Goal: Information Seeking & Learning: Learn about a topic

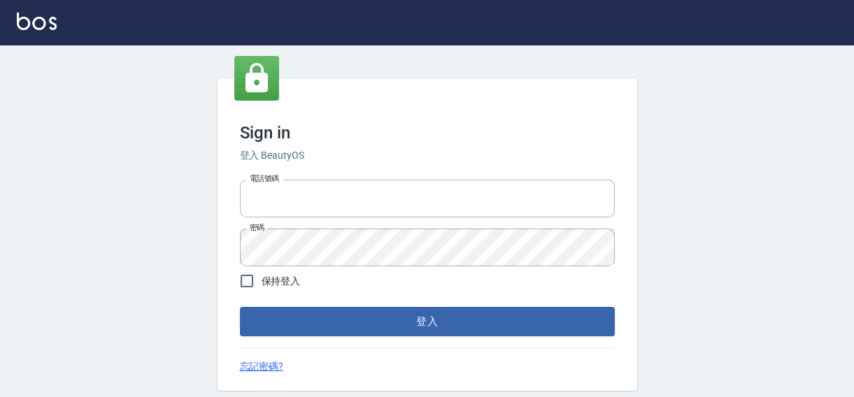
type input "0422211177"
drag, startPoint x: 103, startPoint y: 136, endPoint x: 266, endPoint y: 277, distance: 216.2
click at [104, 140] on div "Sign in 登入 BeautyOS 電話號碼 0422211177 電話號碼 密碼 密碼 保持登入 登入 忘記密碼?" at bounding box center [427, 235] width 854 height 380
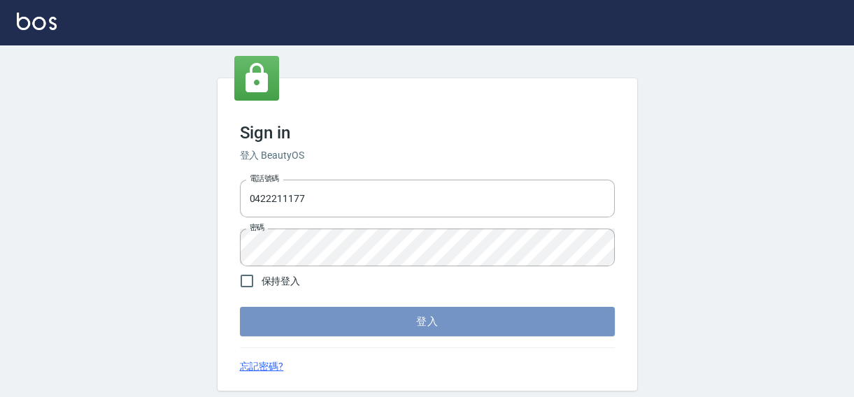
drag, startPoint x: 455, startPoint y: 323, endPoint x: 864, endPoint y: 220, distance: 421.8
click at [455, 323] on button "登入" at bounding box center [427, 321] width 375 height 29
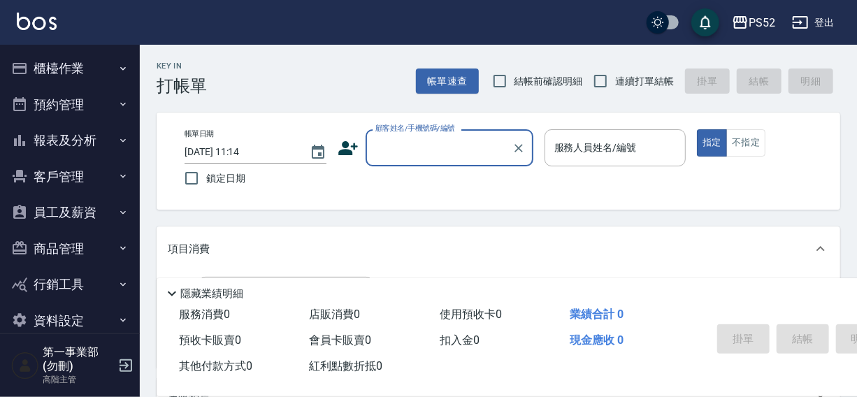
click at [56, 139] on button "報表及分析" at bounding box center [70, 140] width 129 height 36
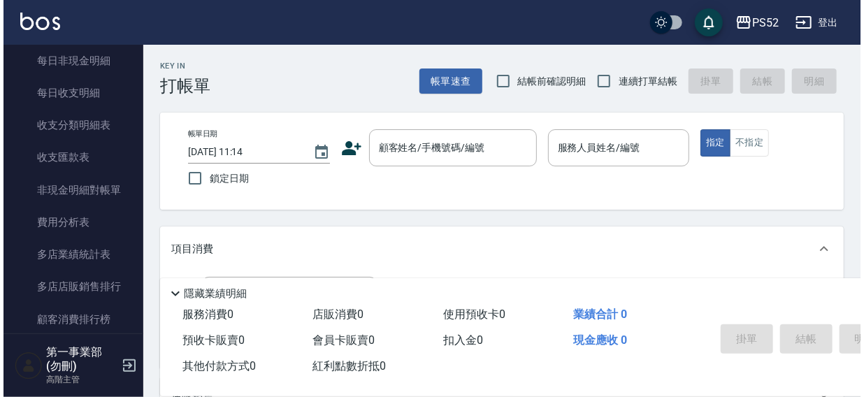
scroll to position [1224, 0]
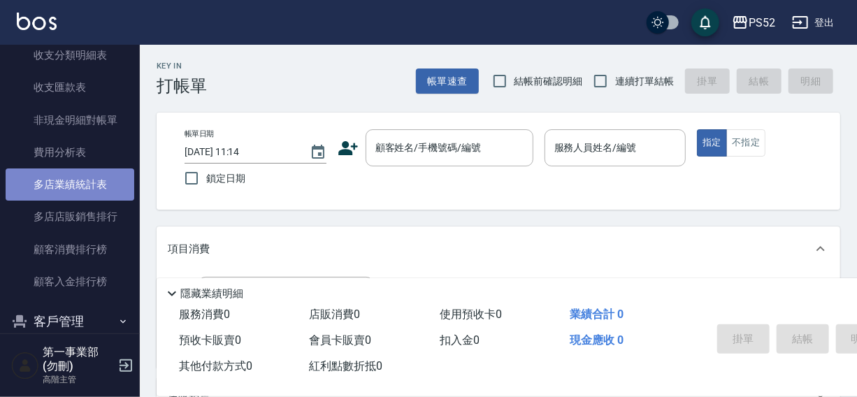
click at [85, 184] on link "多店業績統計表" at bounding box center [70, 185] width 129 height 32
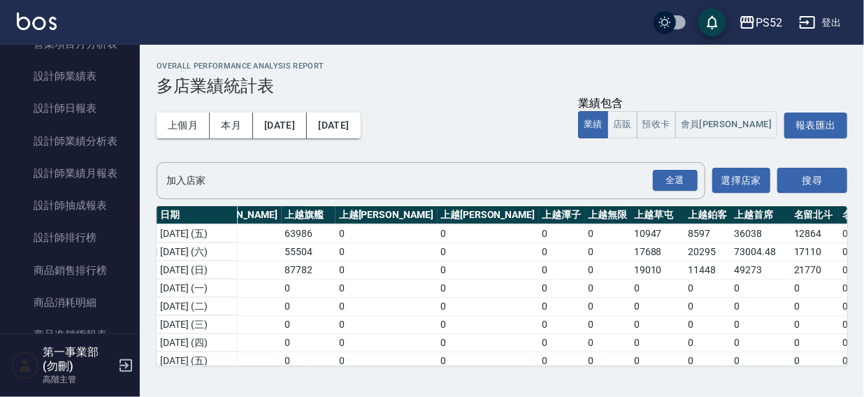
scroll to position [568, 0]
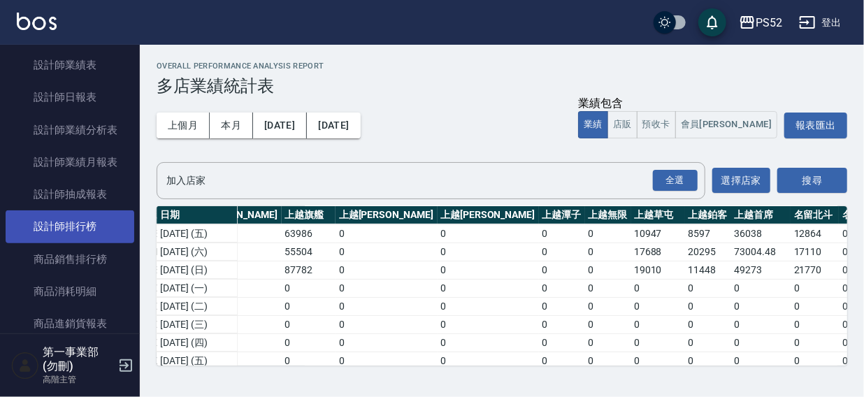
click at [52, 227] on link "設計師排行榜" at bounding box center [70, 226] width 129 height 32
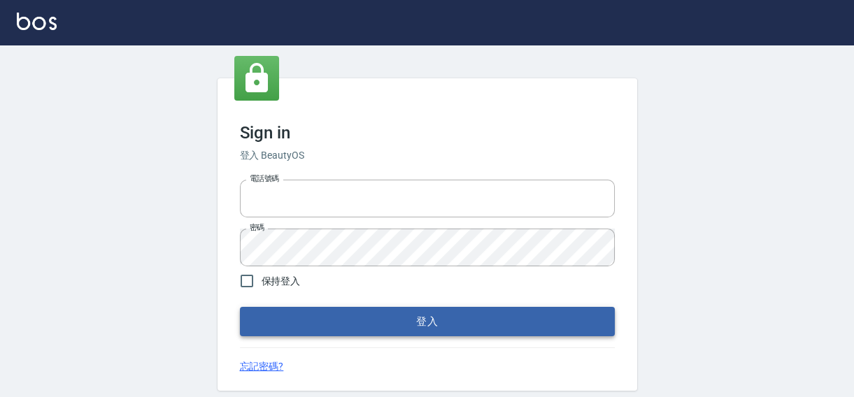
type input "0422211177"
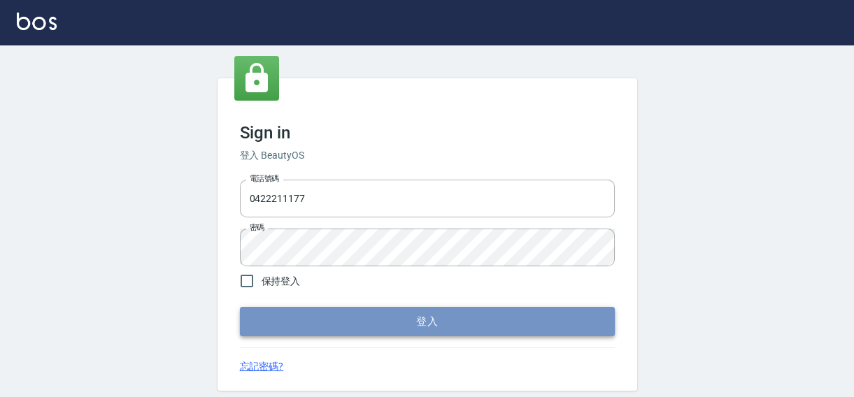
click at [415, 322] on button "登入" at bounding box center [427, 321] width 375 height 29
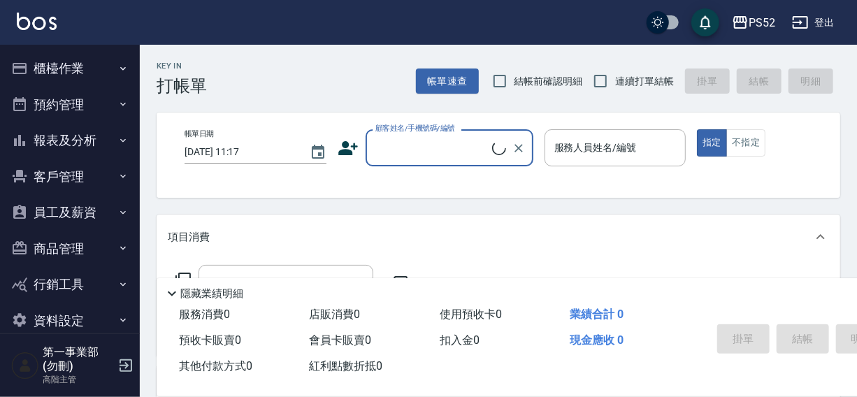
click at [42, 137] on button "報表及分析" at bounding box center [70, 140] width 129 height 36
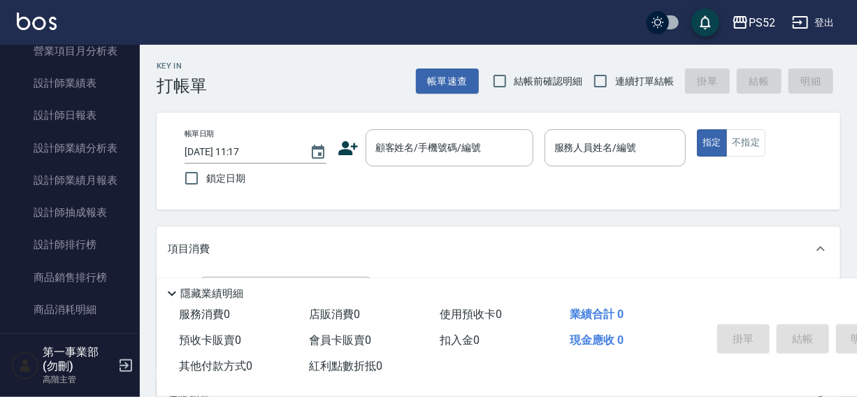
scroll to position [552, 0]
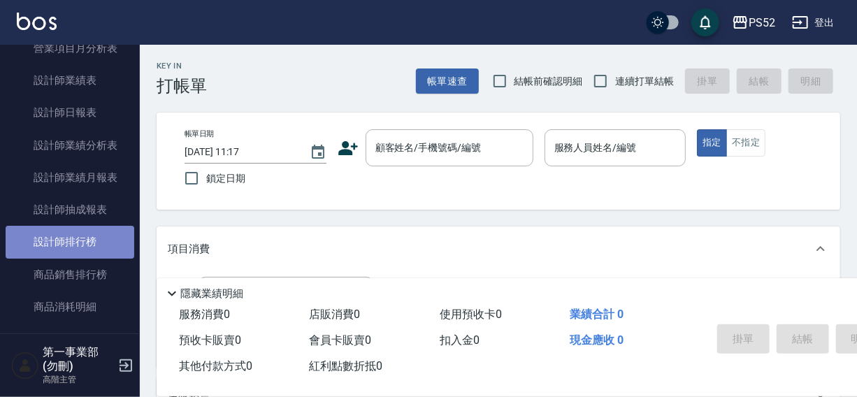
click at [71, 238] on link "設計師排行榜" at bounding box center [70, 242] width 129 height 32
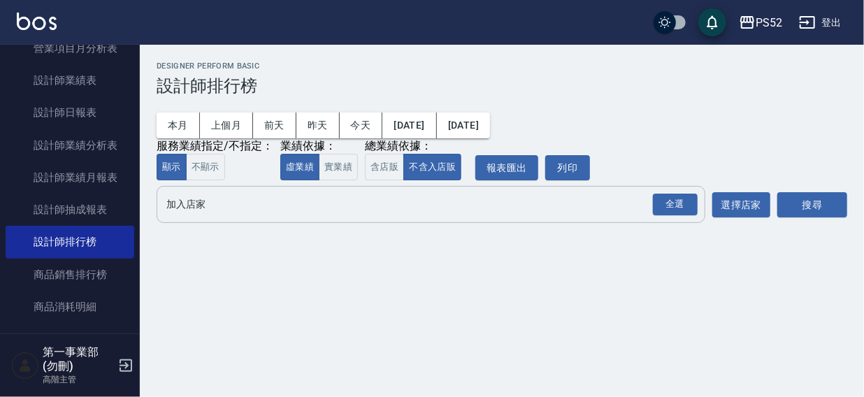
click at [181, 203] on input "加入店家" at bounding box center [420, 204] width 515 height 24
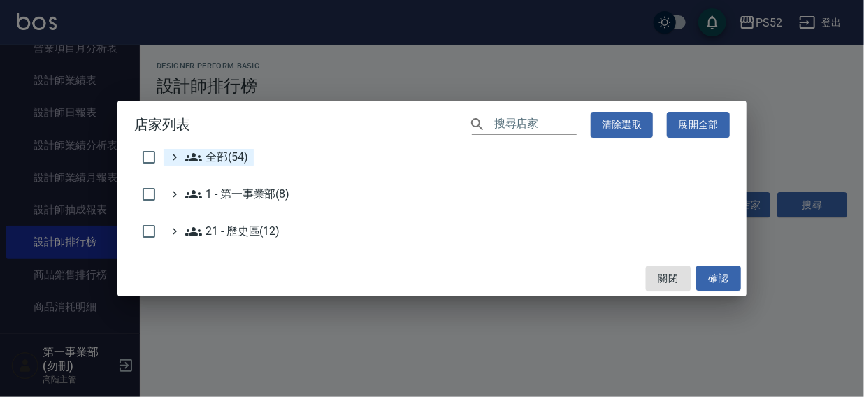
click at [230, 153] on span "全部(54)" at bounding box center [216, 157] width 63 height 17
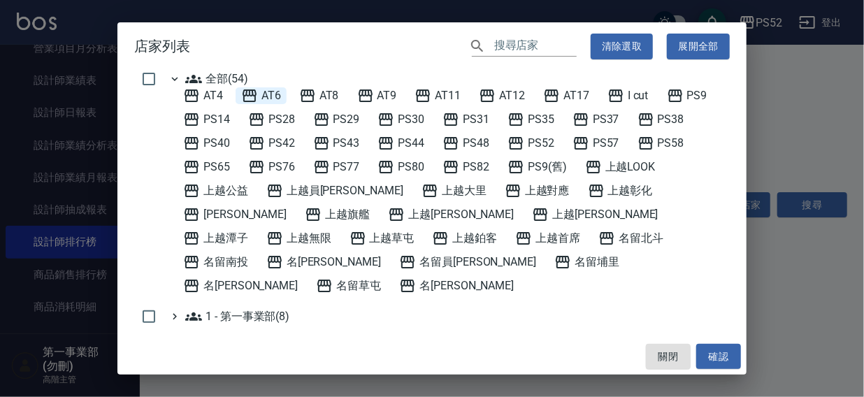
click at [276, 93] on span "AT6" at bounding box center [261, 95] width 40 height 17
click at [717, 355] on button "確認" at bounding box center [718, 357] width 45 height 26
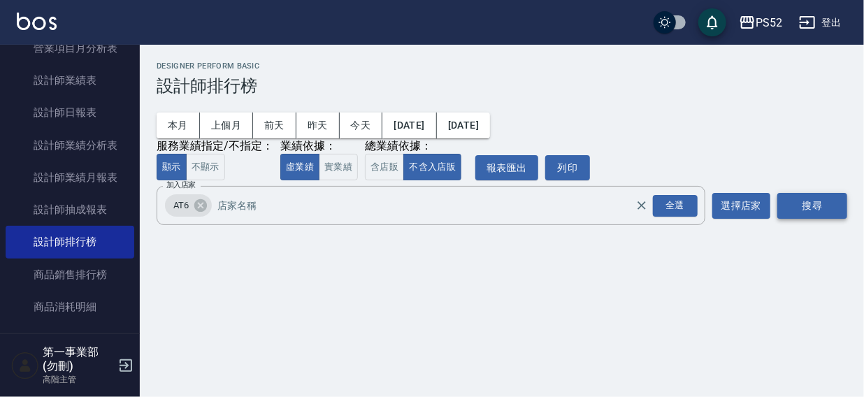
click at [806, 200] on button "搜尋" at bounding box center [813, 206] width 70 height 26
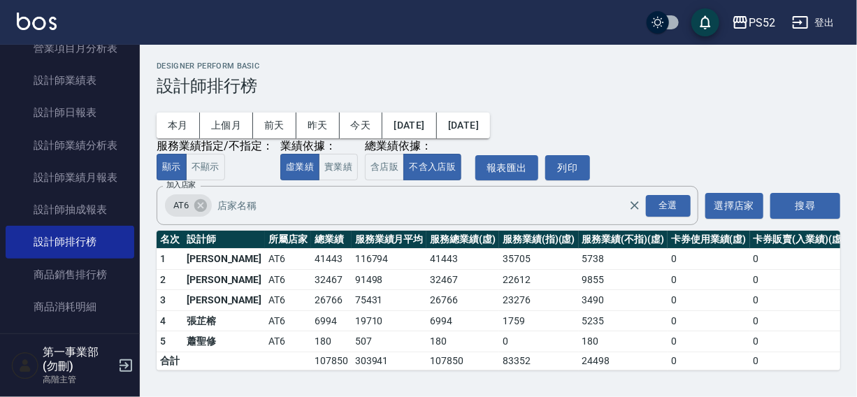
scroll to position [1, 0]
click at [199, 206] on icon at bounding box center [200, 205] width 15 height 15
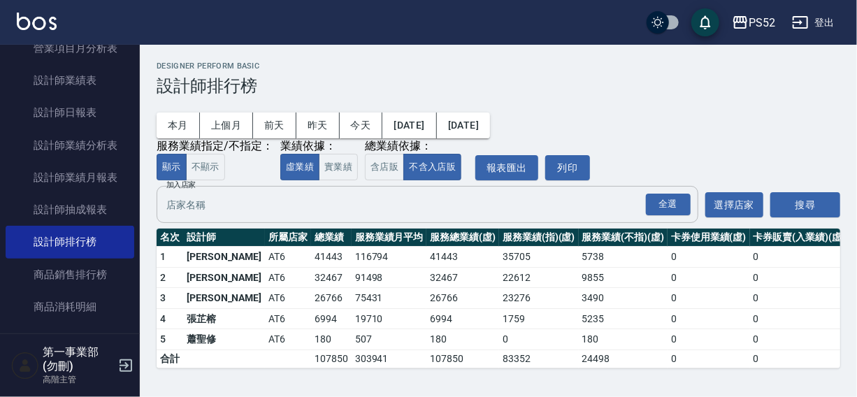
scroll to position [0, 0]
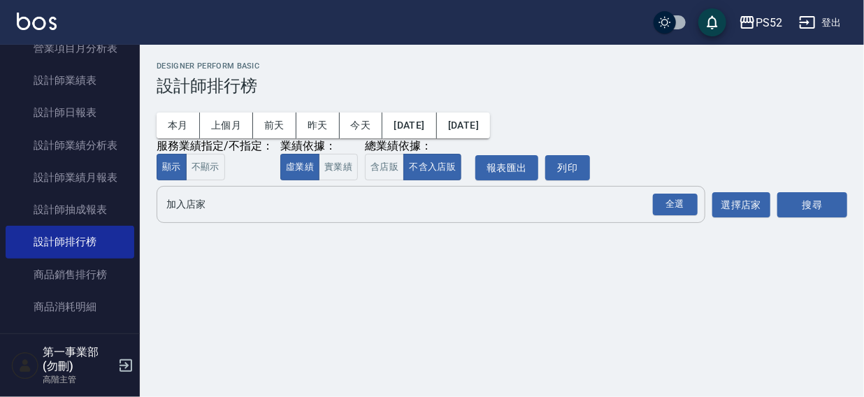
click at [199, 210] on input "加入店家" at bounding box center [420, 204] width 515 height 24
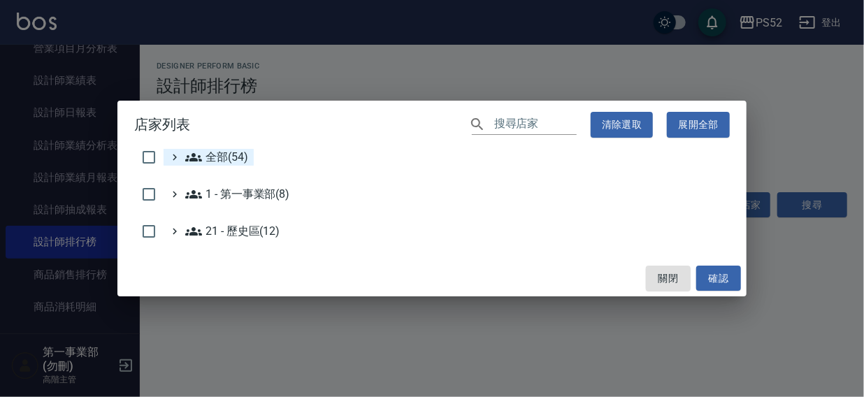
click at [224, 159] on span "全部(54)" at bounding box center [216, 157] width 63 height 17
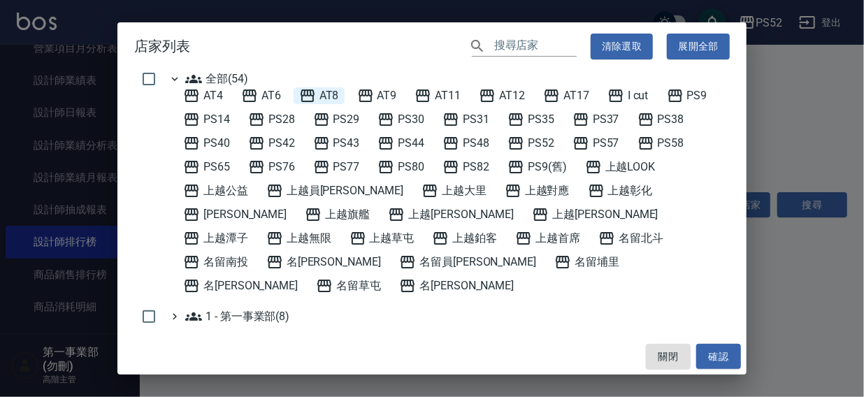
click at [334, 96] on span "AT8" at bounding box center [319, 95] width 40 height 17
click at [724, 355] on button "確認" at bounding box center [718, 357] width 45 height 26
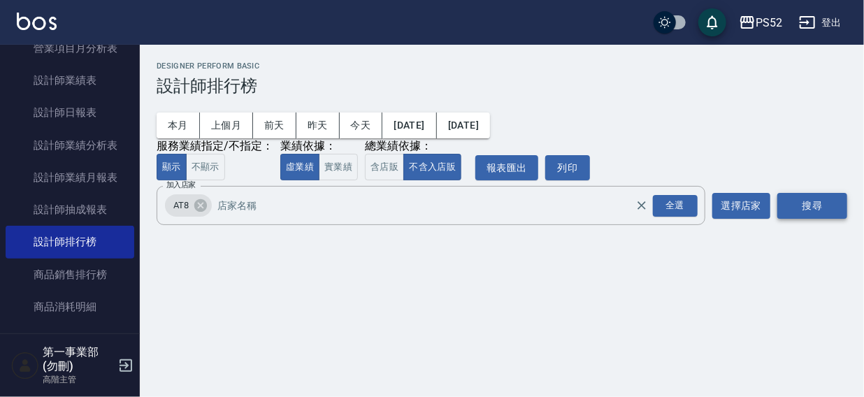
click at [808, 203] on button "搜尋" at bounding box center [813, 206] width 70 height 26
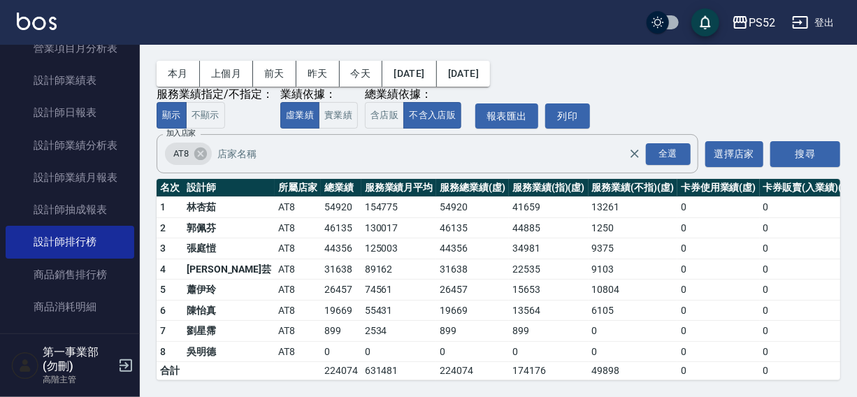
scroll to position [63, 0]
click at [202, 146] on icon at bounding box center [200, 153] width 15 height 15
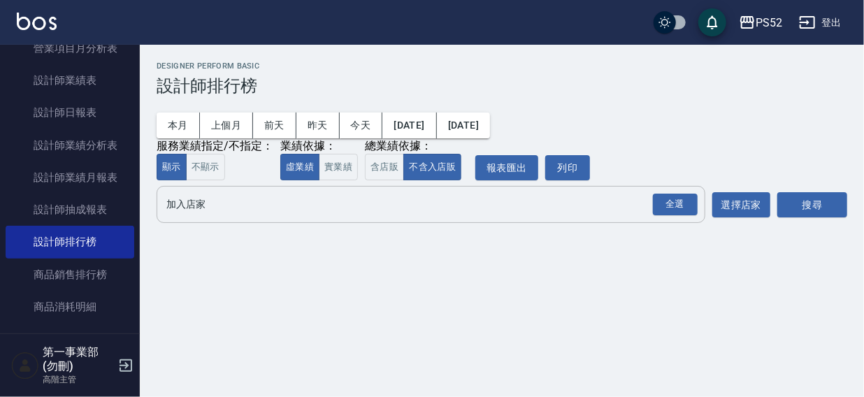
click at [182, 207] on input "加入店家" at bounding box center [420, 204] width 515 height 24
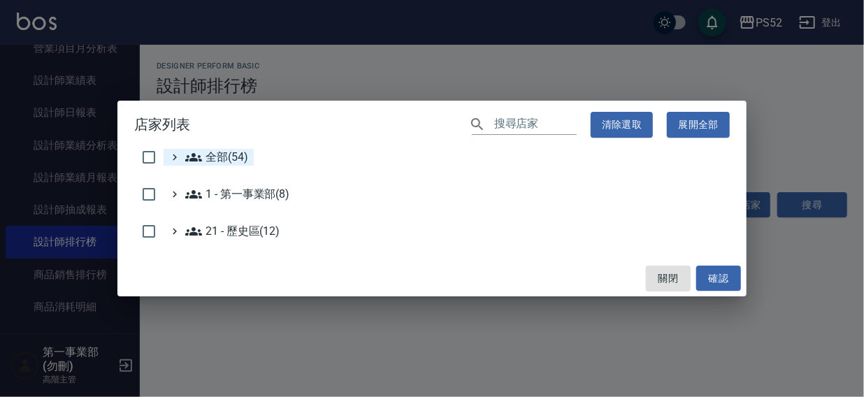
click at [205, 159] on span "全部(54)" at bounding box center [216, 157] width 63 height 17
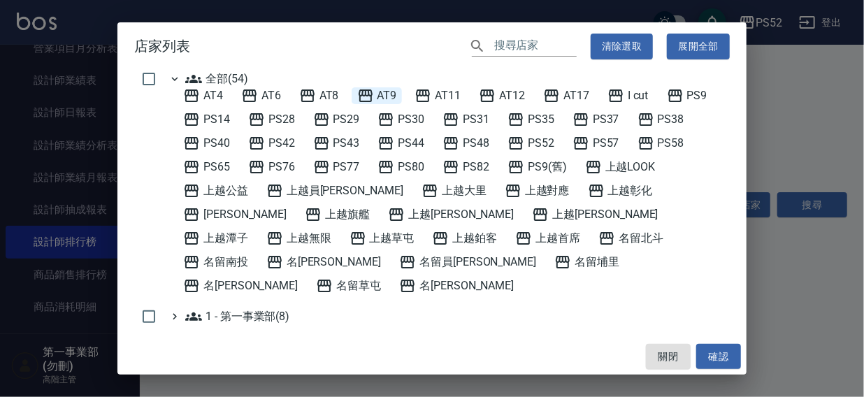
click at [385, 92] on span "AT9" at bounding box center [377, 95] width 40 height 17
click at [708, 360] on button "確認" at bounding box center [718, 357] width 45 height 26
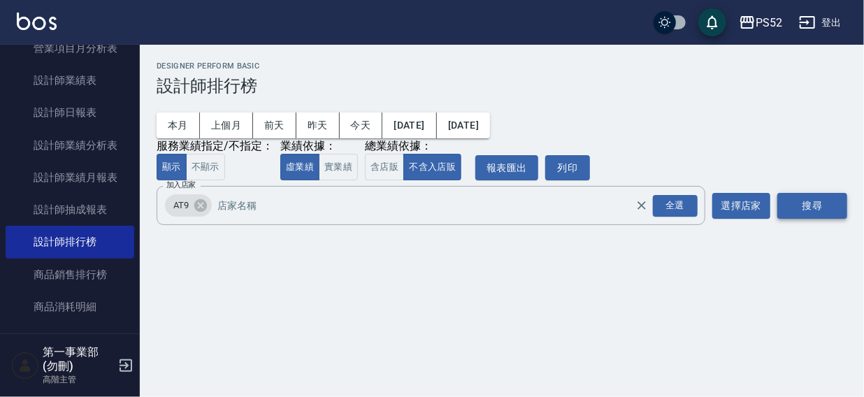
click at [812, 196] on button "搜尋" at bounding box center [813, 206] width 70 height 26
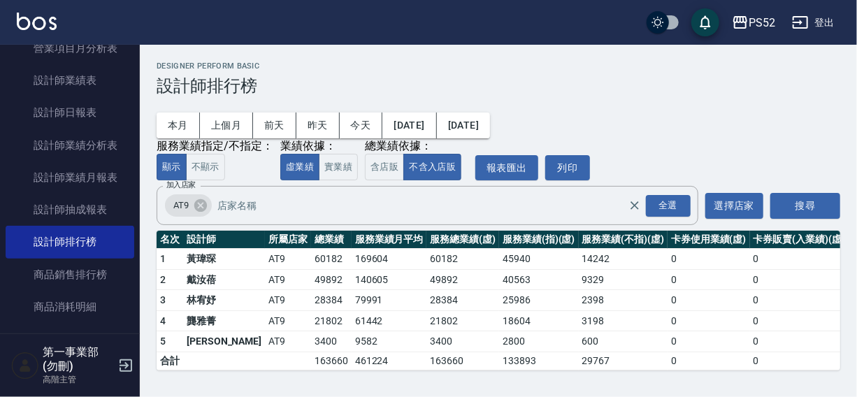
scroll to position [1, 0]
click at [201, 206] on icon at bounding box center [200, 205] width 15 height 15
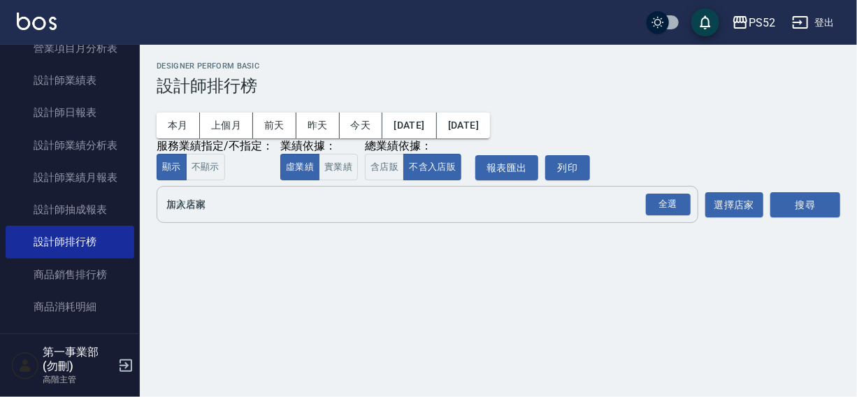
scroll to position [0, 0]
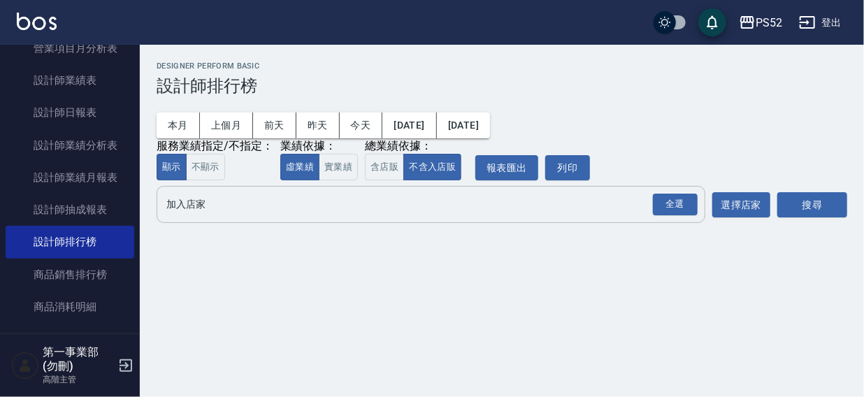
click at [199, 212] on input "加入店家" at bounding box center [420, 204] width 515 height 24
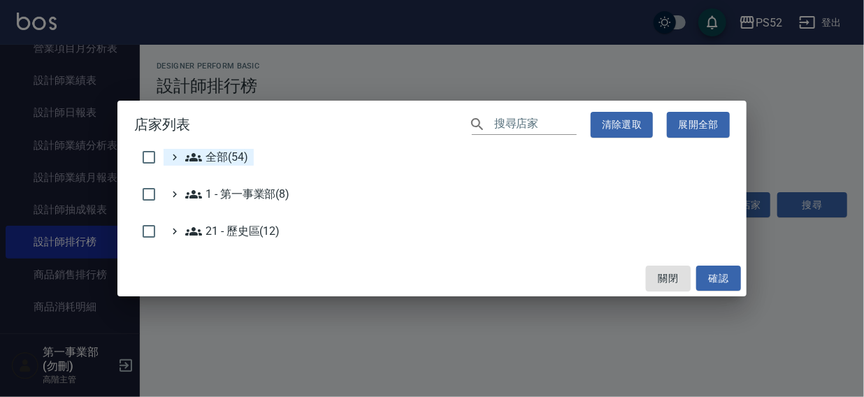
click at [210, 156] on span "全部(54)" at bounding box center [216, 157] width 63 height 17
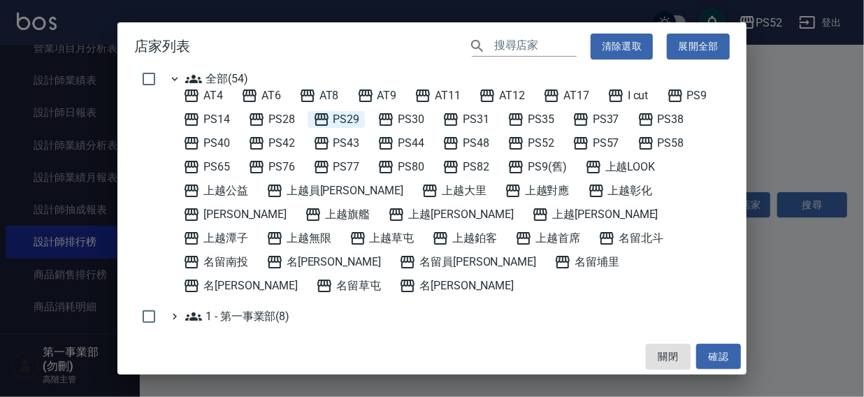
click at [332, 117] on span "PS29" at bounding box center [336, 119] width 47 height 17
click at [726, 354] on button "確認" at bounding box center [718, 357] width 45 height 26
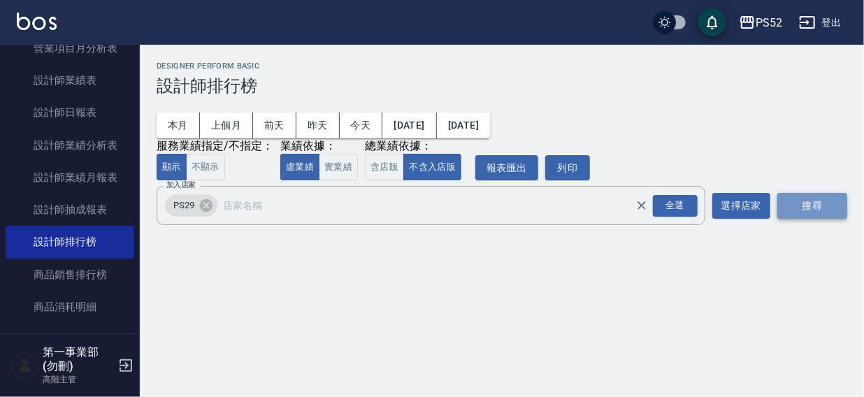
click at [803, 203] on button "搜尋" at bounding box center [813, 206] width 70 height 26
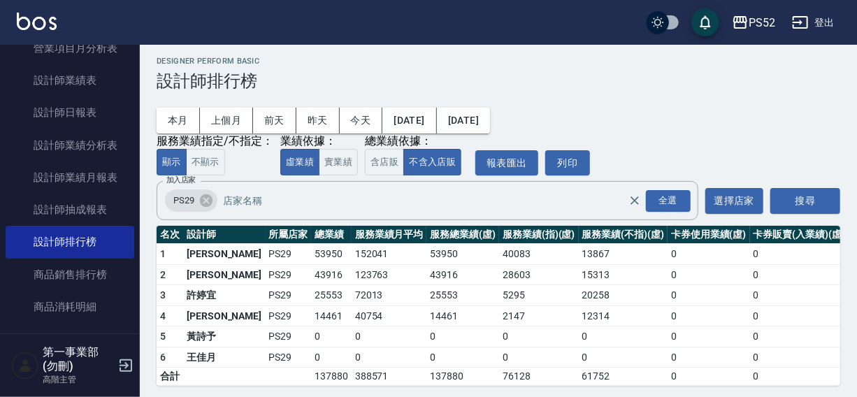
scroll to position [21, 0]
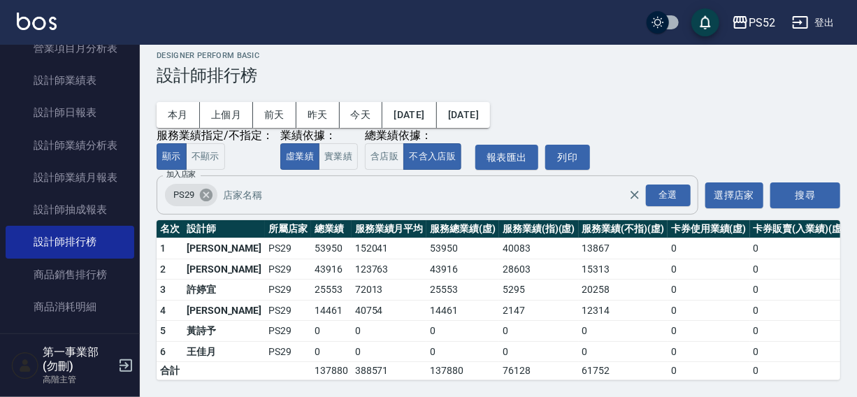
click at [205, 189] on icon at bounding box center [206, 195] width 13 height 13
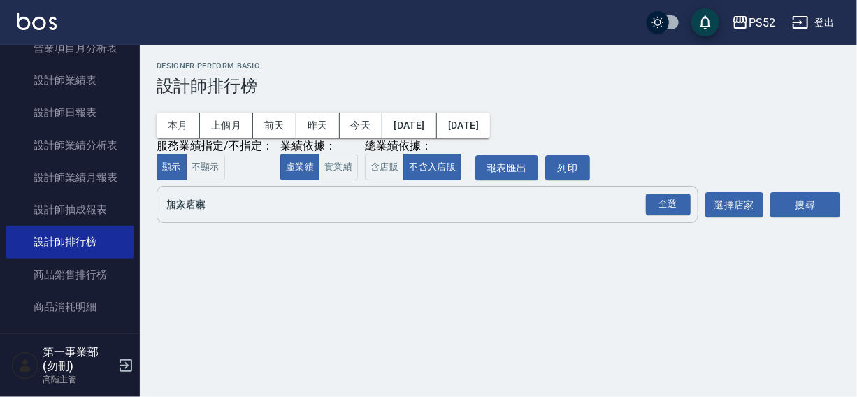
scroll to position [0, 0]
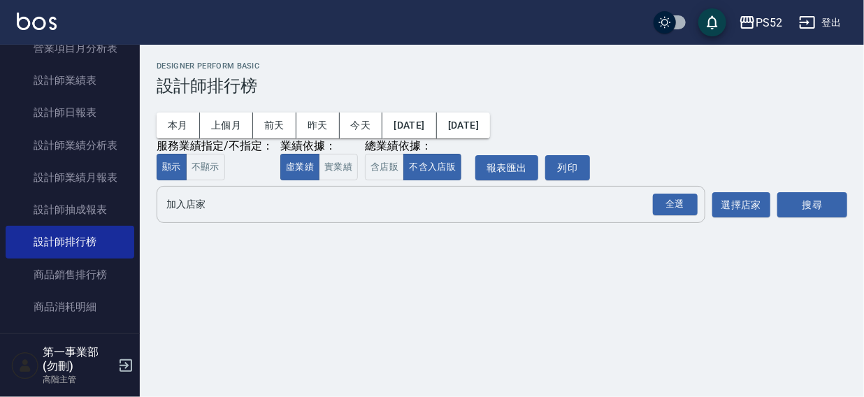
click at [200, 199] on input "加入店家" at bounding box center [420, 204] width 515 height 24
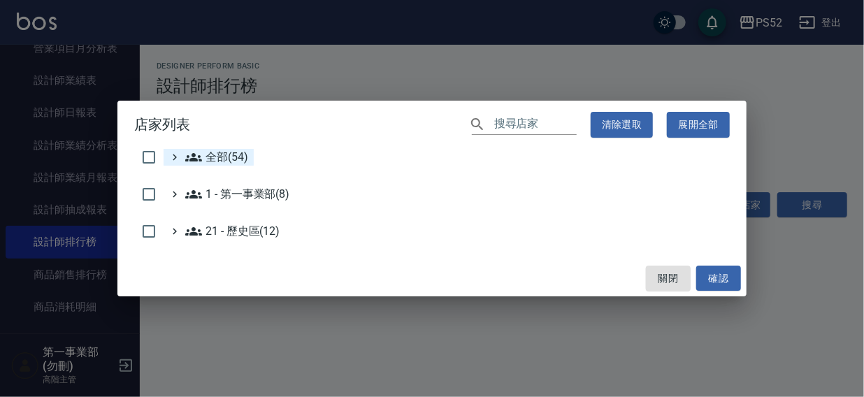
click at [212, 155] on span "全部(54)" at bounding box center [216, 157] width 63 height 17
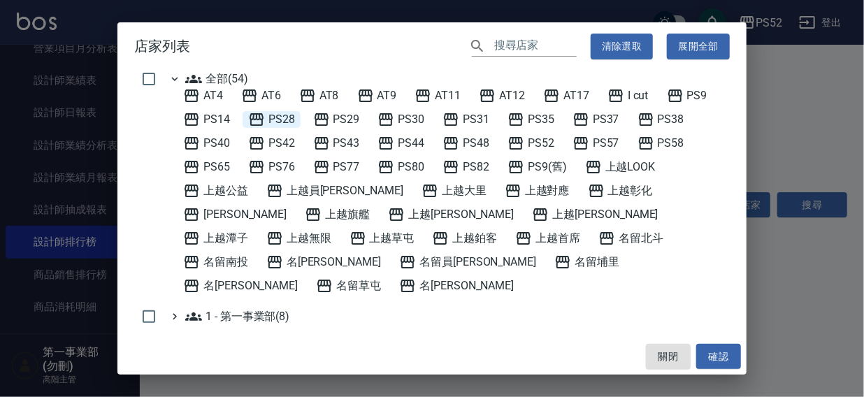
click at [278, 117] on span "PS28" at bounding box center [271, 119] width 47 height 17
click at [718, 356] on button "確認" at bounding box center [718, 357] width 45 height 26
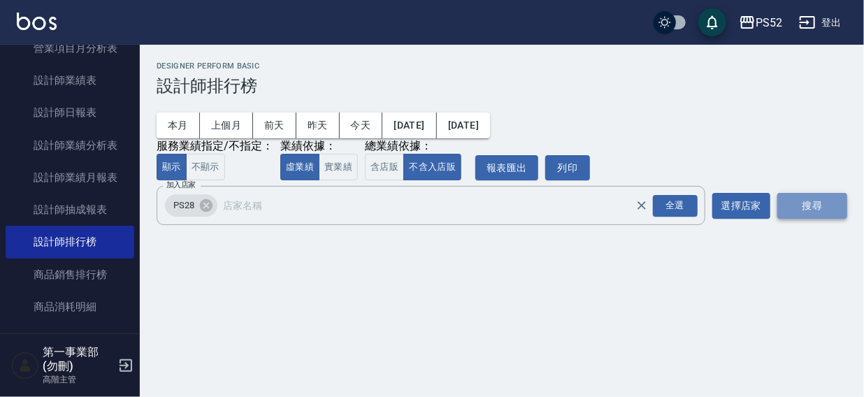
click at [804, 206] on button "搜尋" at bounding box center [813, 206] width 70 height 26
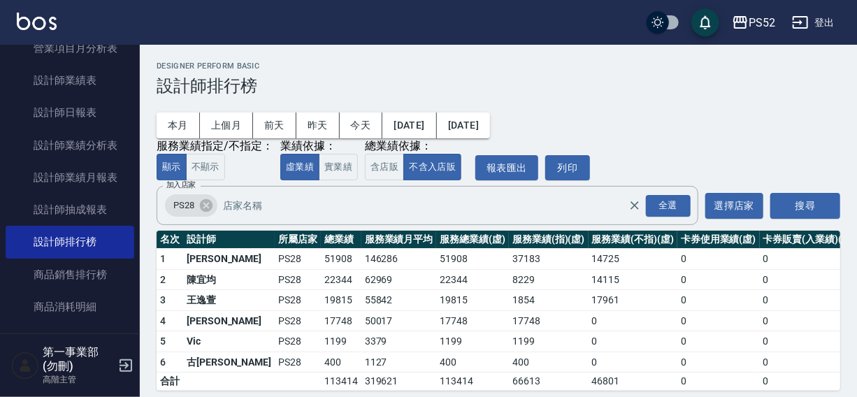
scroll to position [21, 0]
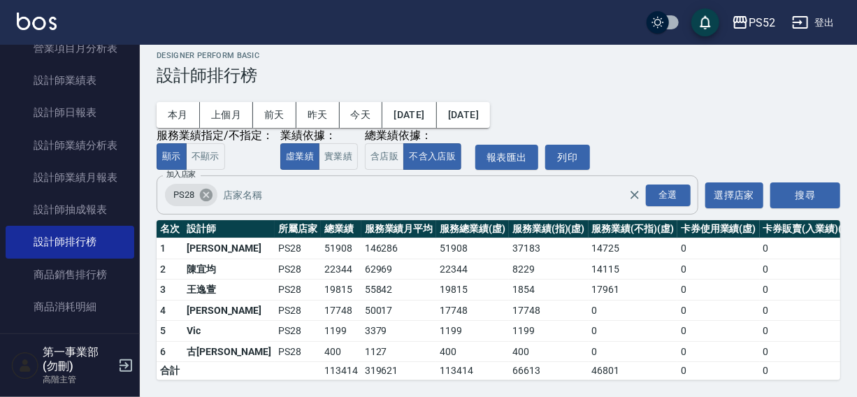
click at [203, 189] on icon at bounding box center [206, 195] width 13 height 13
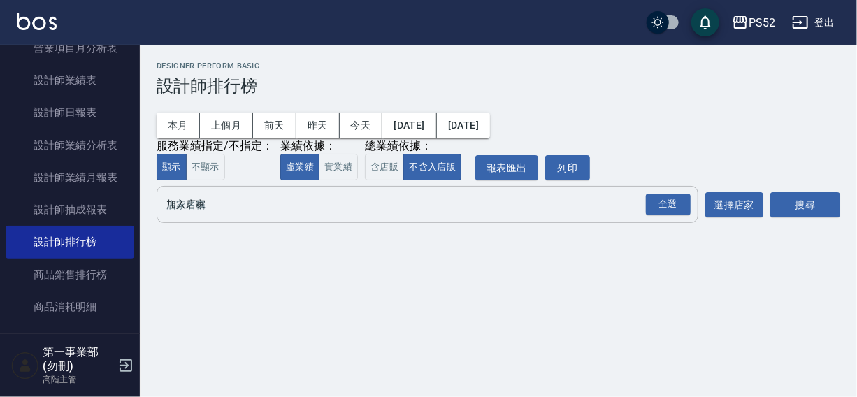
scroll to position [0, 0]
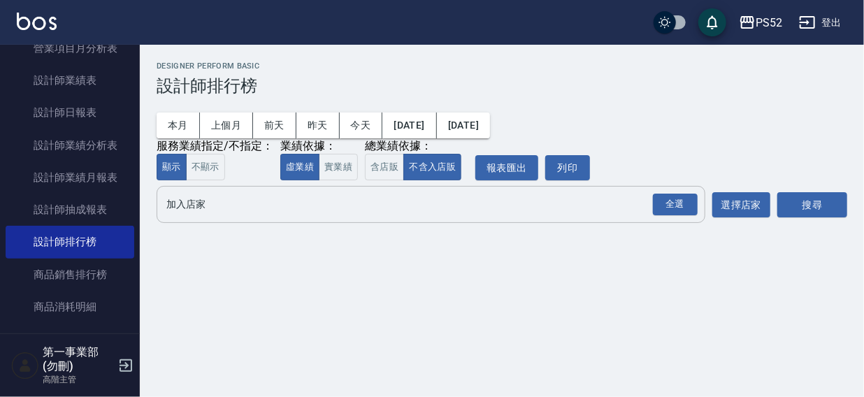
click at [194, 213] on input "加入店家" at bounding box center [420, 204] width 515 height 24
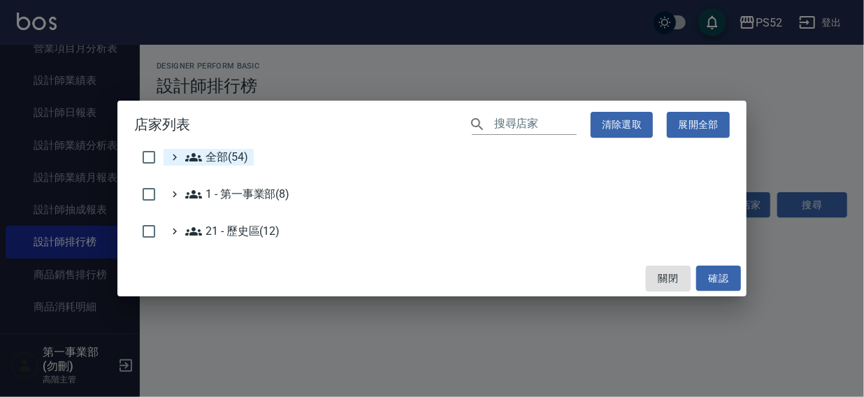
click at [215, 159] on span "全部(54)" at bounding box center [216, 157] width 63 height 17
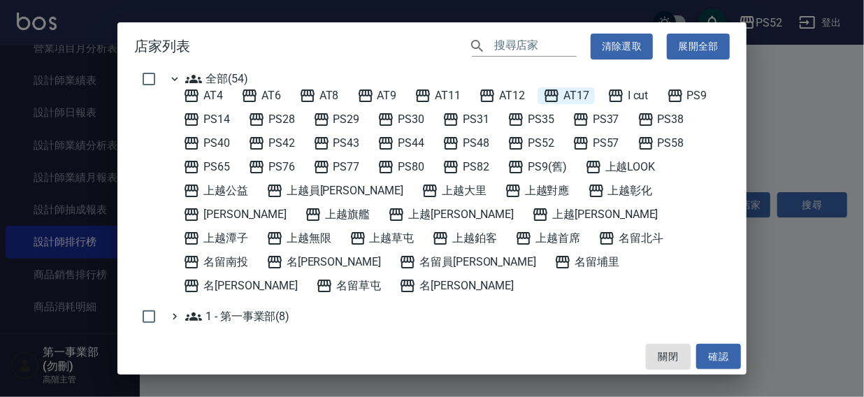
click at [580, 92] on span "AT17" at bounding box center [566, 95] width 46 height 17
click at [724, 352] on button "確認" at bounding box center [718, 357] width 45 height 26
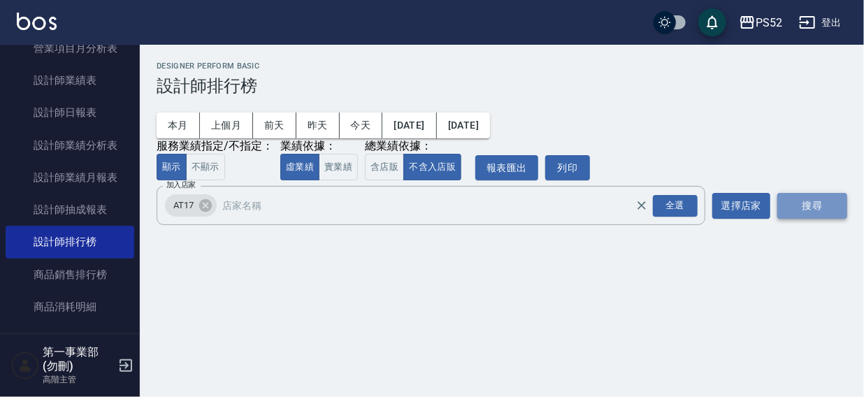
click at [821, 202] on button "搜尋" at bounding box center [813, 206] width 70 height 26
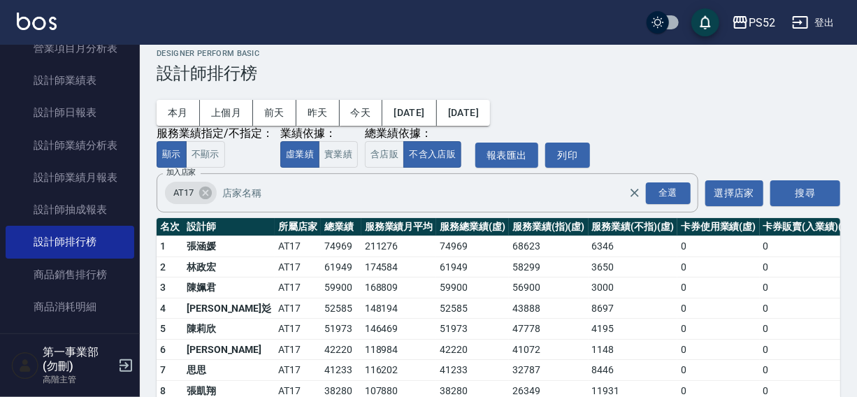
scroll to position [83, 0]
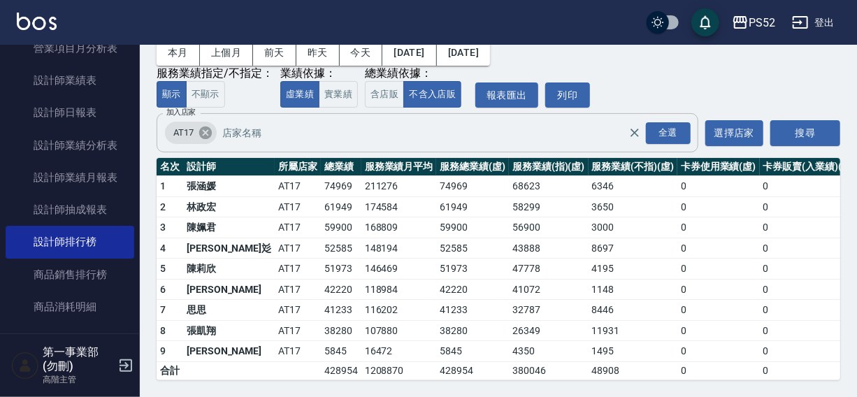
click at [208, 125] on icon at bounding box center [205, 132] width 15 height 15
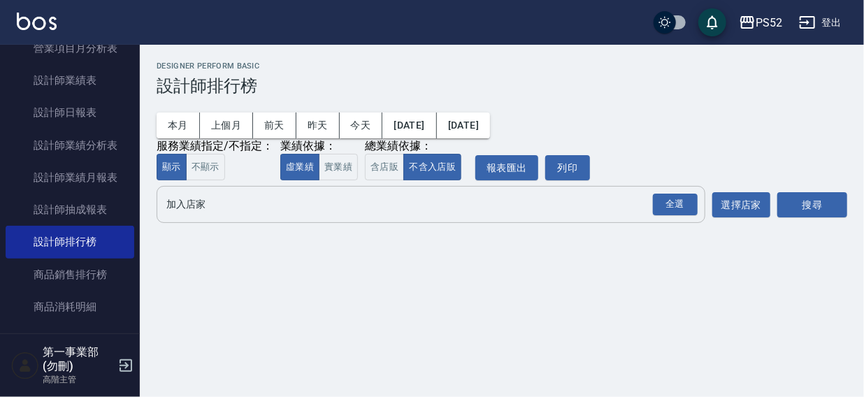
click at [185, 212] on input "加入店家" at bounding box center [420, 204] width 515 height 24
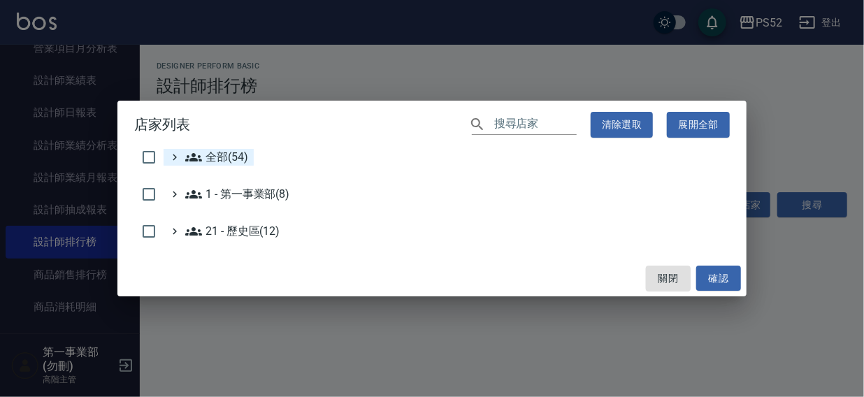
click at [217, 153] on span "全部(54)" at bounding box center [216, 157] width 63 height 17
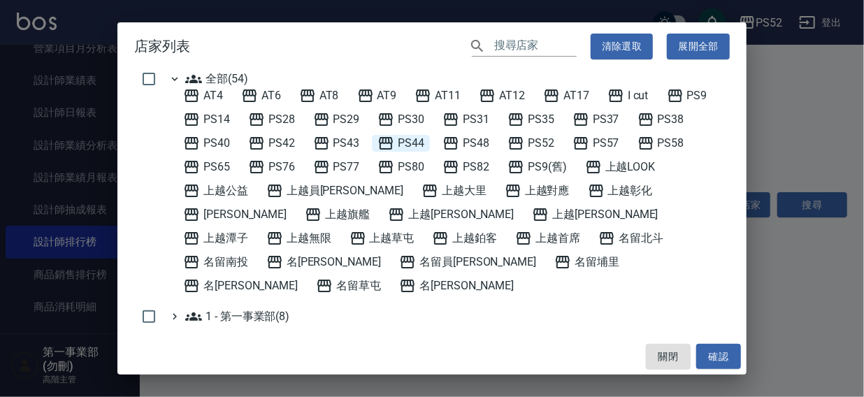
click at [413, 141] on span "PS44" at bounding box center [401, 143] width 47 height 17
click at [709, 359] on button "確認" at bounding box center [718, 357] width 45 height 26
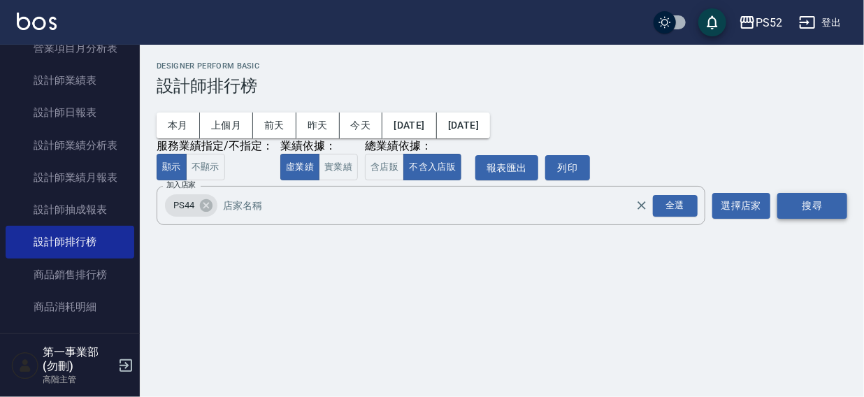
click at [806, 206] on button "搜尋" at bounding box center [813, 206] width 70 height 26
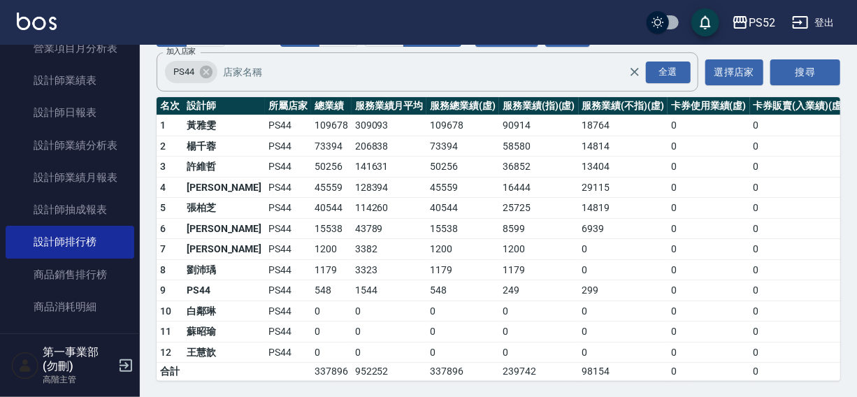
scroll to position [136, 0]
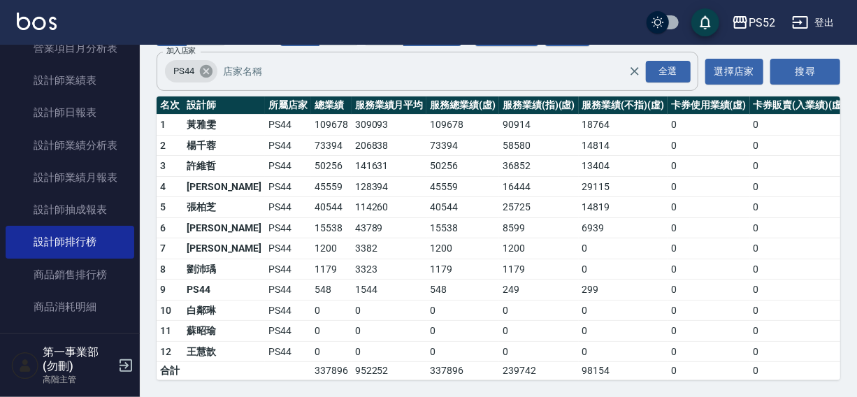
click at [203, 69] on icon at bounding box center [206, 71] width 13 height 13
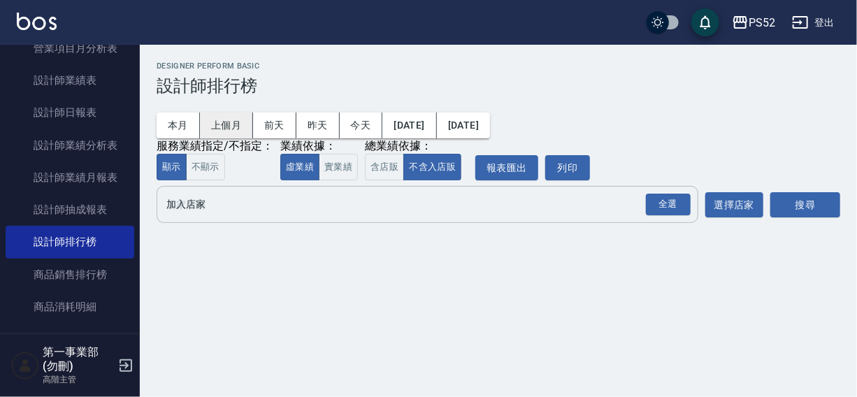
scroll to position [0, 0]
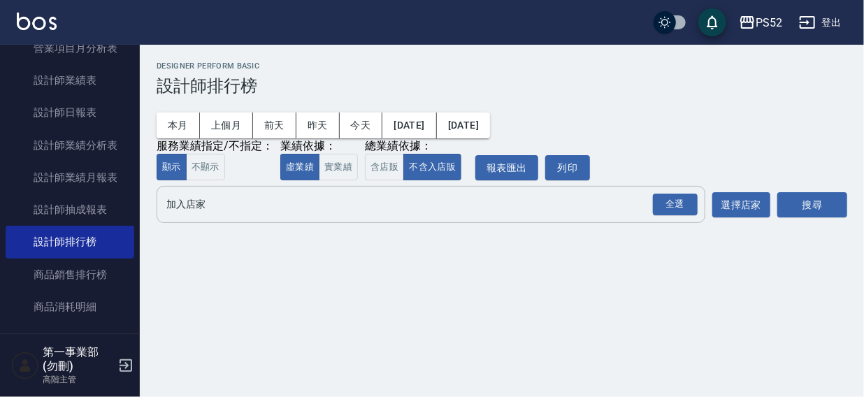
click at [202, 207] on input "加入店家" at bounding box center [420, 204] width 515 height 24
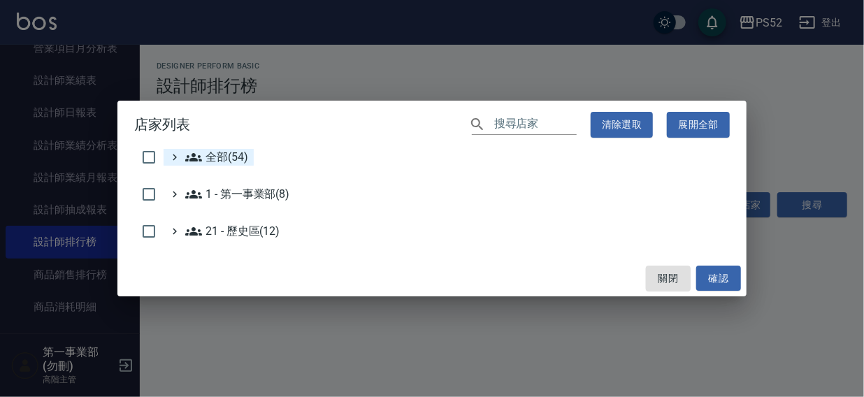
click at [207, 157] on span "全部(54)" at bounding box center [216, 157] width 63 height 17
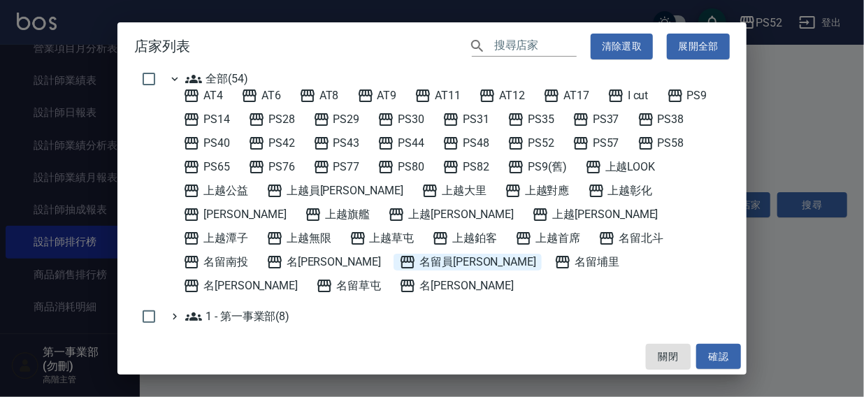
click at [536, 254] on span "名留員[PERSON_NAME]" at bounding box center [467, 262] width 137 height 17
click at [718, 358] on button "確認" at bounding box center [718, 357] width 45 height 26
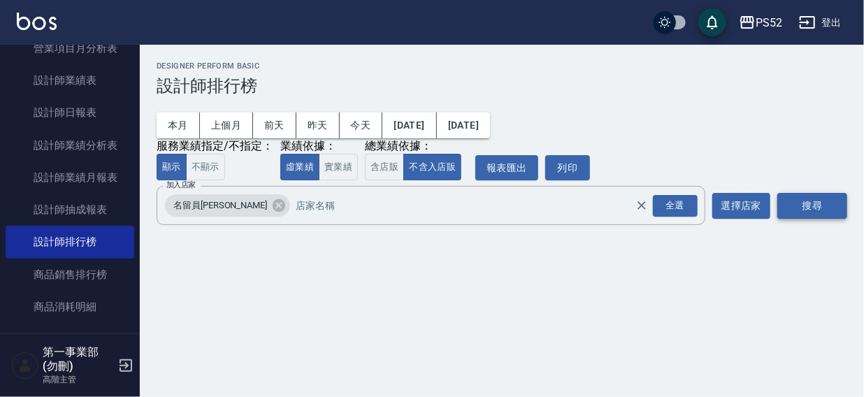
click at [801, 204] on button "搜尋" at bounding box center [813, 206] width 70 height 26
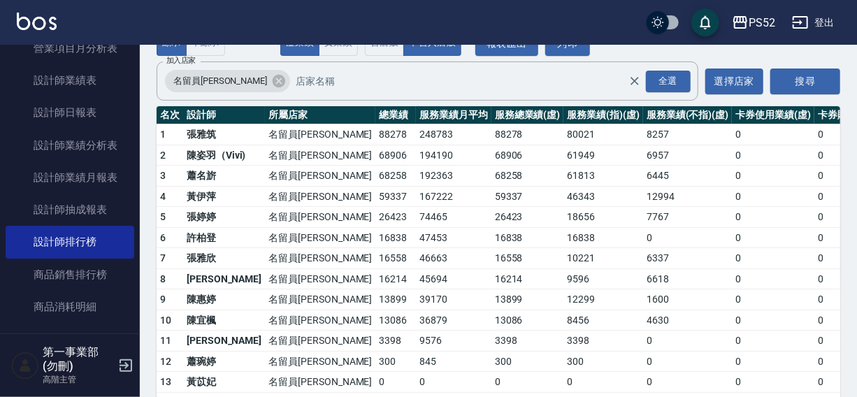
scroll to position [122, 0]
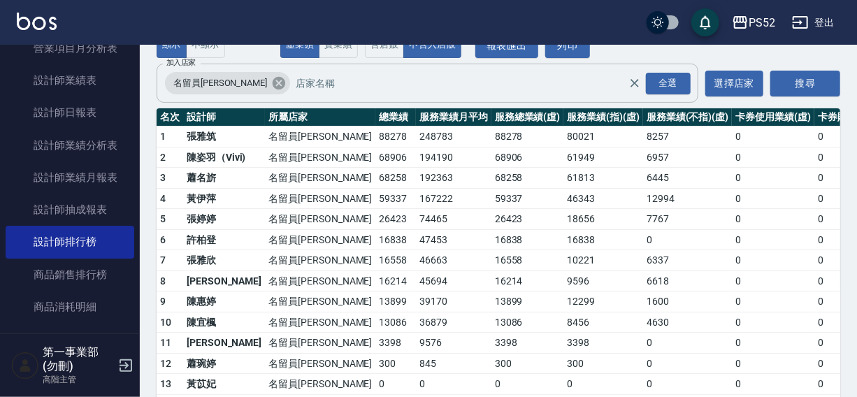
click at [273, 83] on icon at bounding box center [279, 83] width 13 height 13
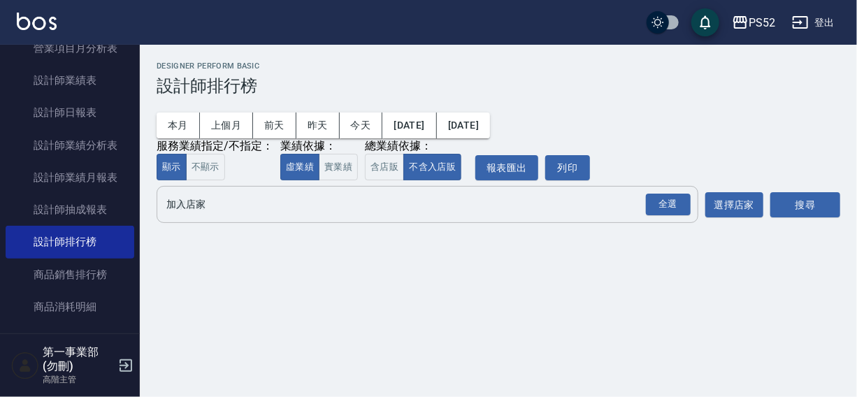
scroll to position [0, 0]
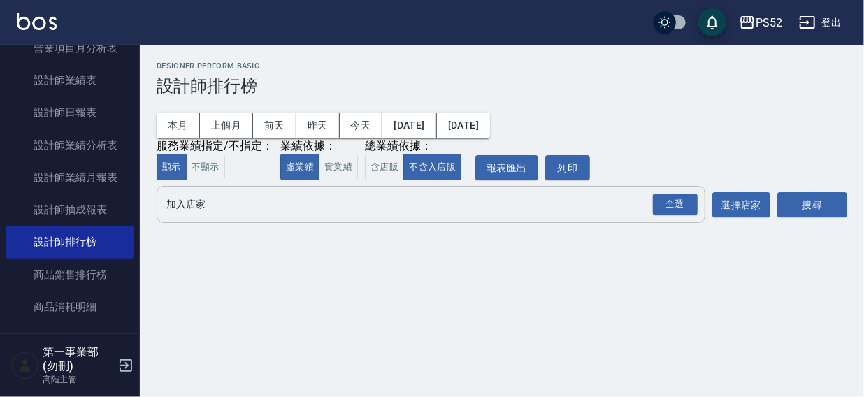
click at [185, 196] on input "加入店家" at bounding box center [420, 204] width 515 height 24
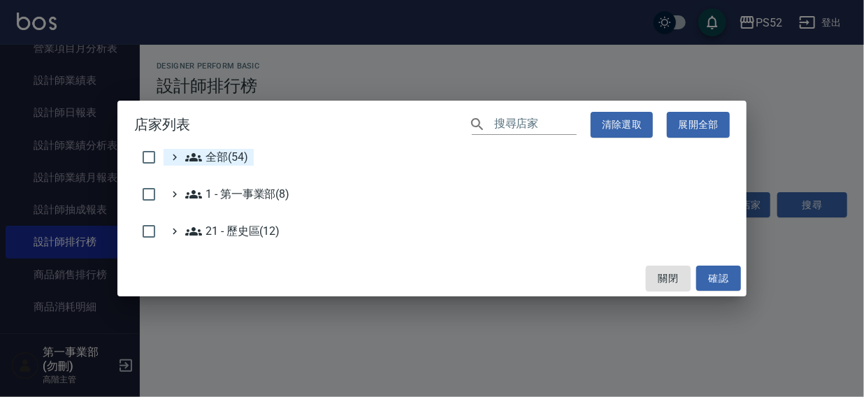
click at [211, 153] on span "全部(54)" at bounding box center [216, 157] width 63 height 17
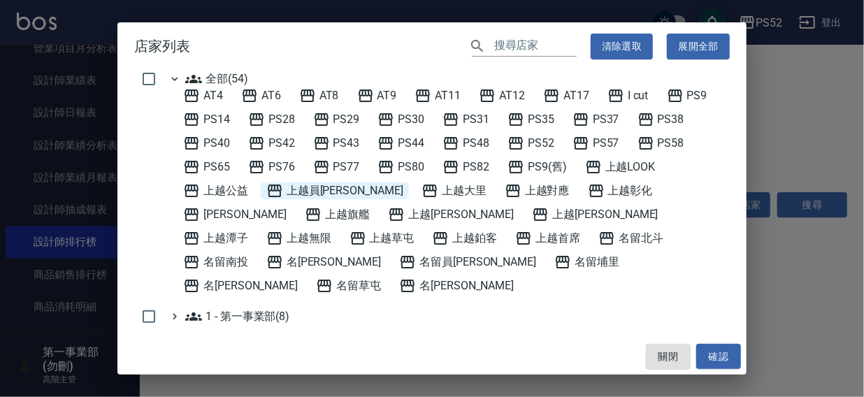
click at [306, 190] on span "上越員[PERSON_NAME]" at bounding box center [334, 191] width 137 height 17
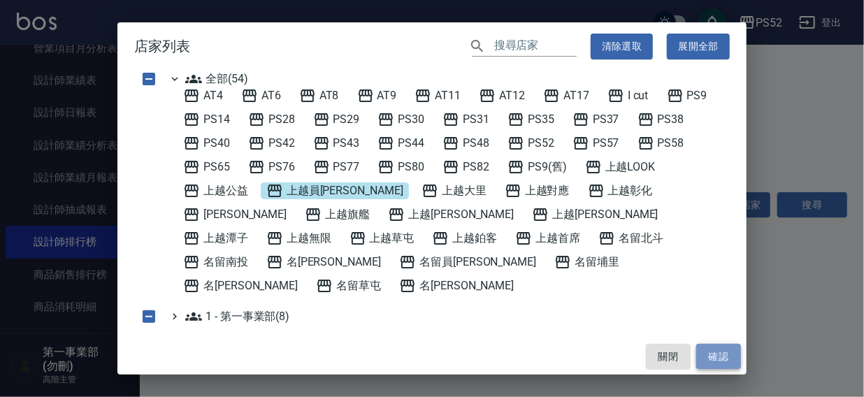
click at [709, 356] on button "確認" at bounding box center [718, 357] width 45 height 26
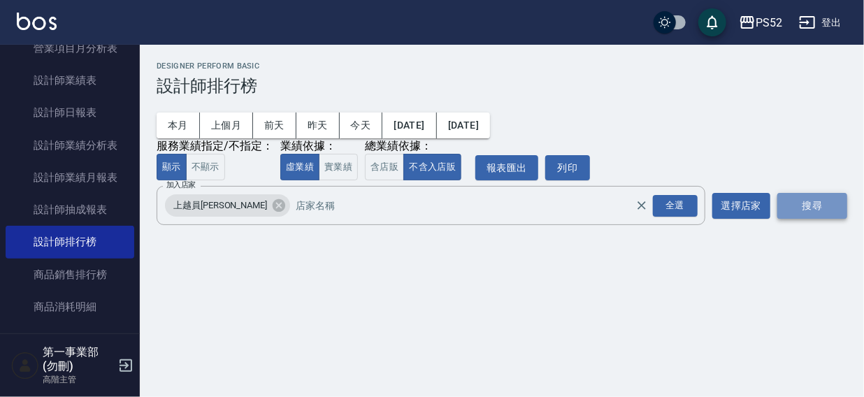
click at [817, 199] on button "搜尋" at bounding box center [813, 206] width 70 height 26
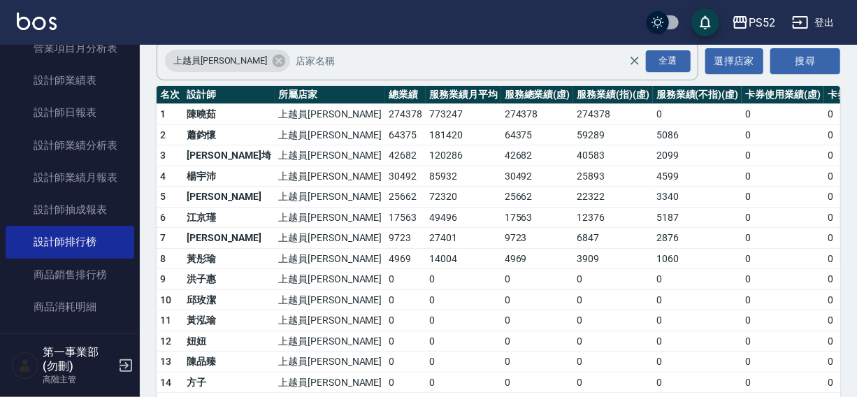
scroll to position [143, 0]
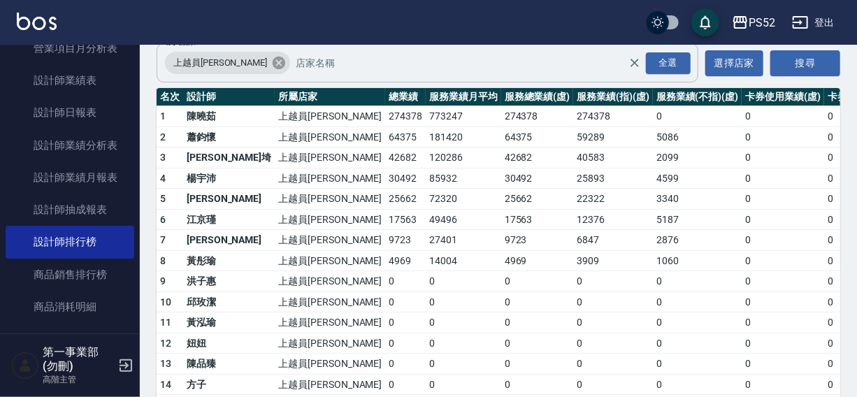
click at [273, 60] on icon at bounding box center [279, 63] width 13 height 13
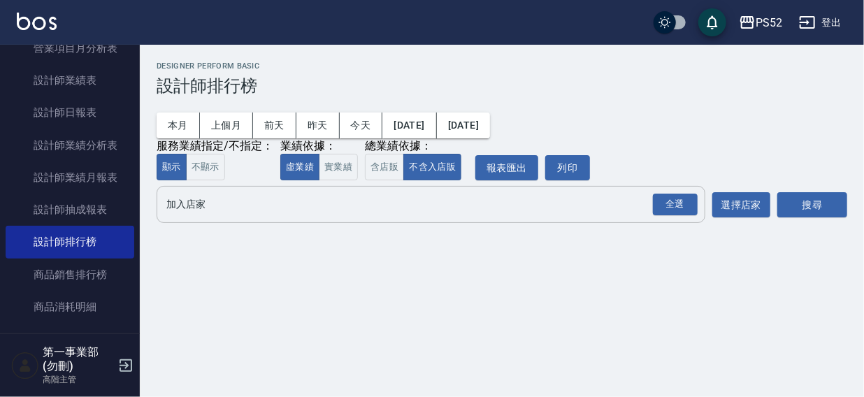
click at [190, 212] on input "加入店家" at bounding box center [420, 204] width 515 height 24
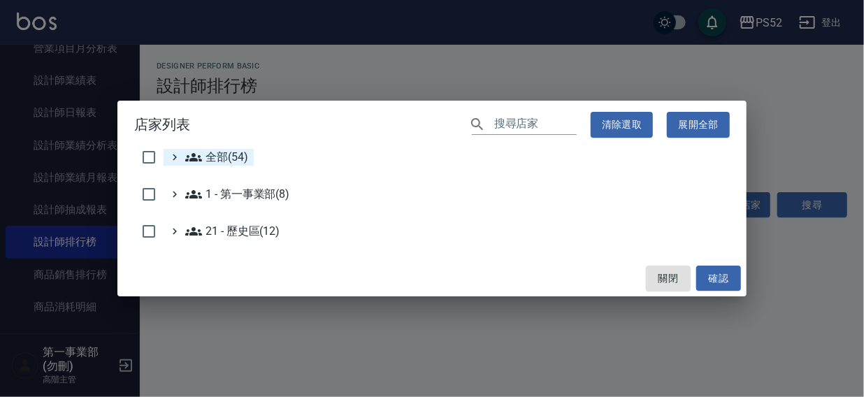
click at [201, 156] on icon at bounding box center [193, 157] width 17 height 17
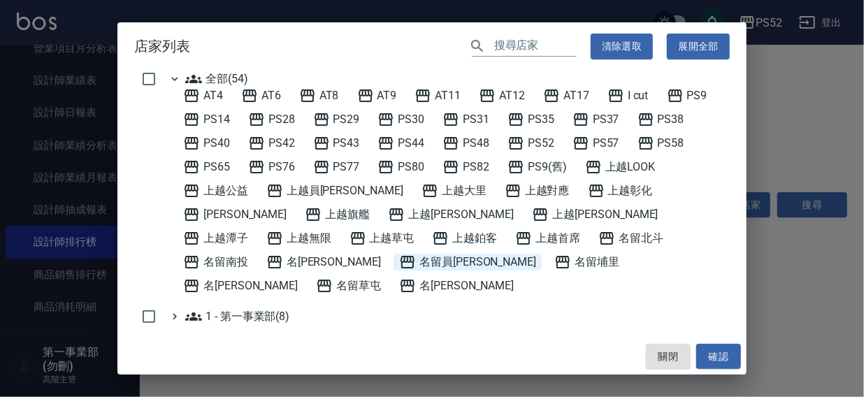
click at [536, 254] on span "名留員[PERSON_NAME]" at bounding box center [467, 262] width 137 height 17
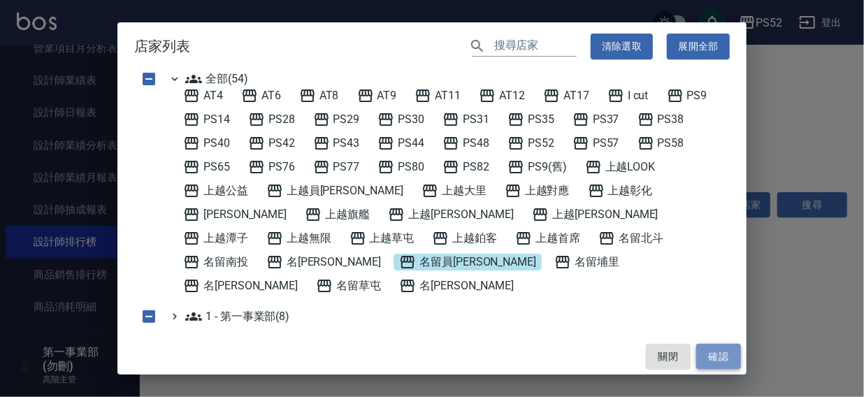
click at [718, 350] on button "確認" at bounding box center [718, 357] width 45 height 26
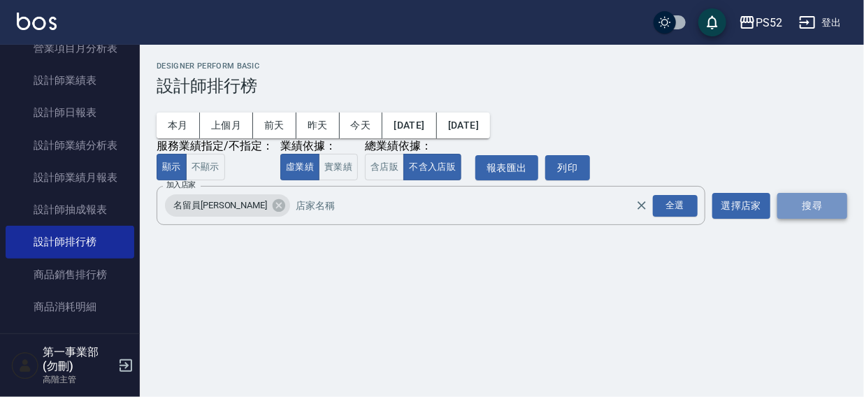
click at [814, 203] on button "搜尋" at bounding box center [813, 206] width 70 height 26
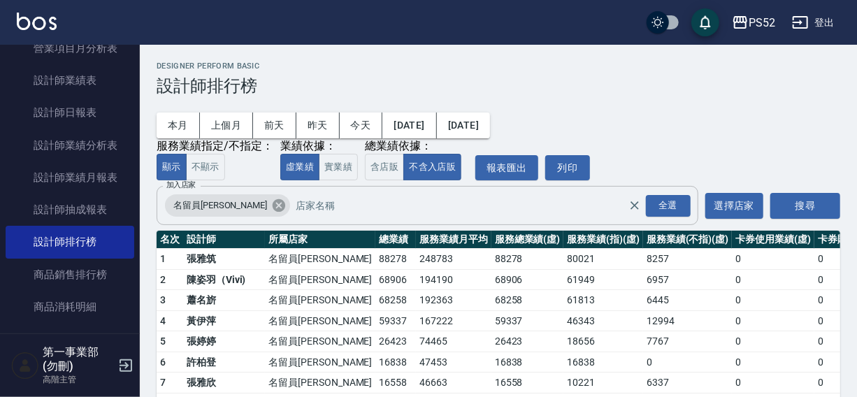
click at [273, 205] on icon at bounding box center [279, 205] width 13 height 13
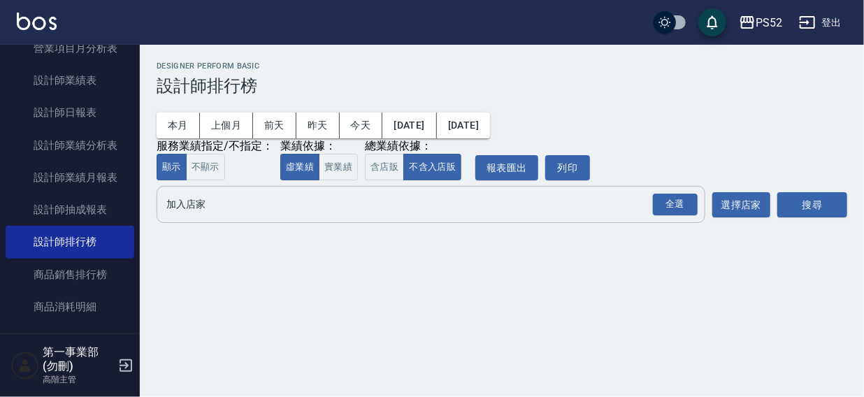
click at [196, 210] on input "加入店家" at bounding box center [420, 204] width 515 height 24
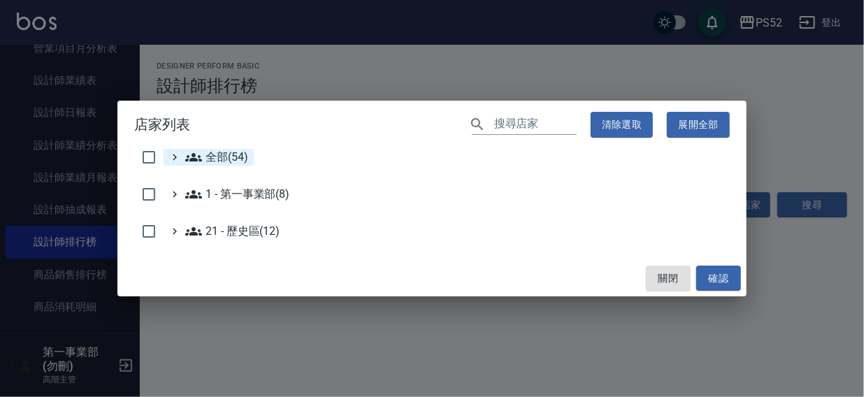
click at [214, 160] on span "全部(54)" at bounding box center [216, 157] width 63 height 17
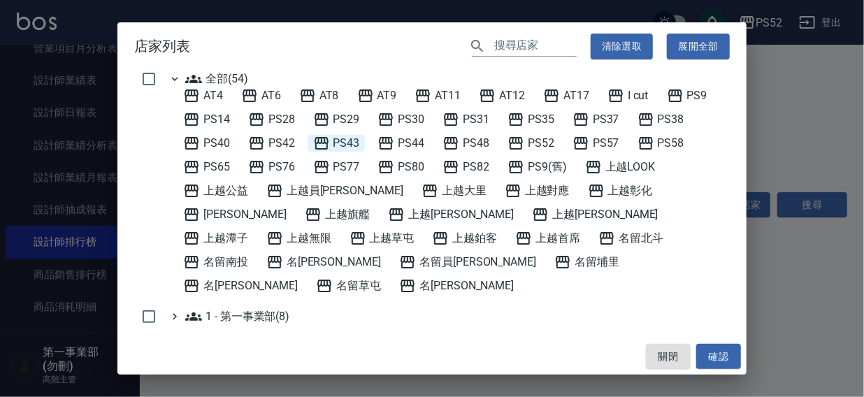
click at [349, 140] on span "PS43" at bounding box center [336, 143] width 47 height 17
drag, startPoint x: 713, startPoint y: 352, endPoint x: 794, endPoint y: 241, distance: 138.2
click at [713, 352] on button "確認" at bounding box center [718, 357] width 45 height 26
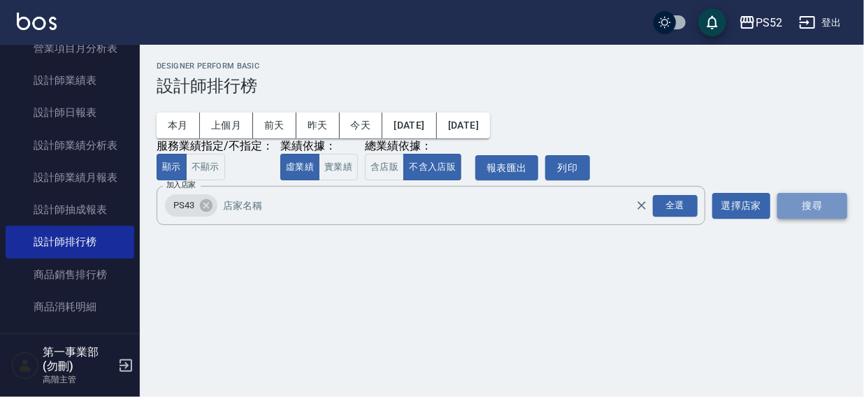
click at [810, 208] on button "搜尋" at bounding box center [813, 206] width 70 height 26
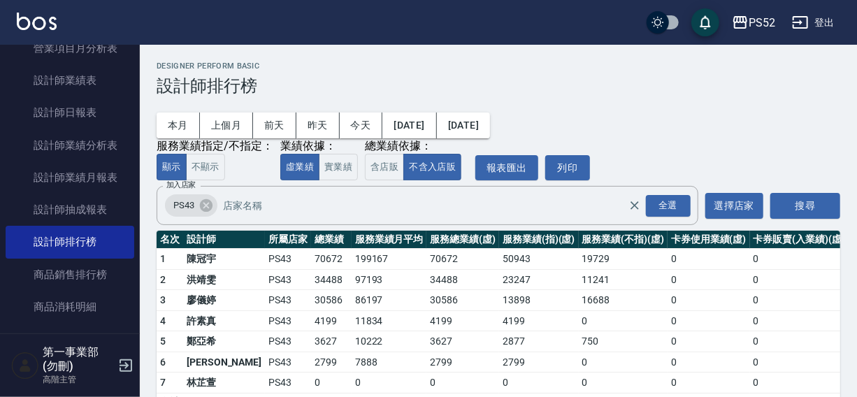
scroll to position [42, 0]
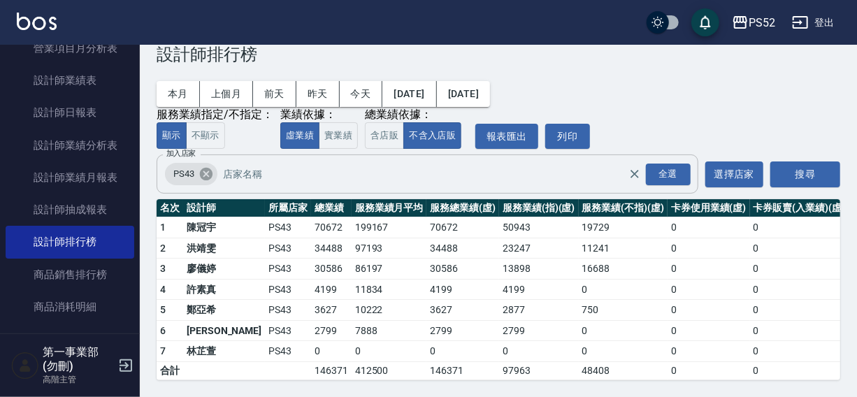
click at [208, 166] on icon at bounding box center [206, 173] width 15 height 15
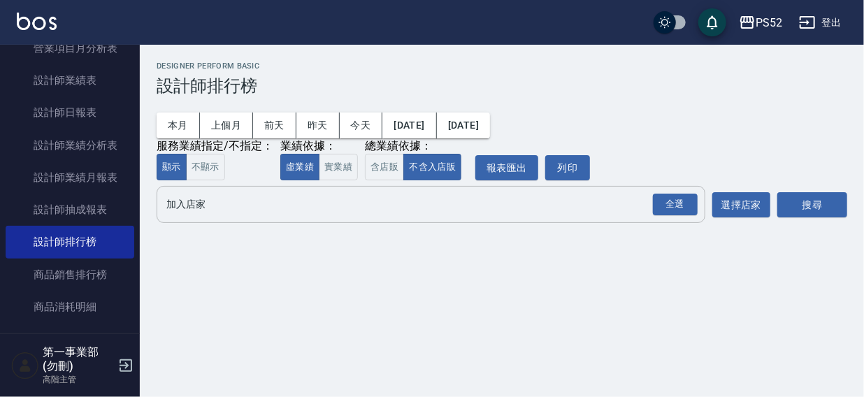
click at [180, 203] on input "加入店家" at bounding box center [420, 204] width 515 height 24
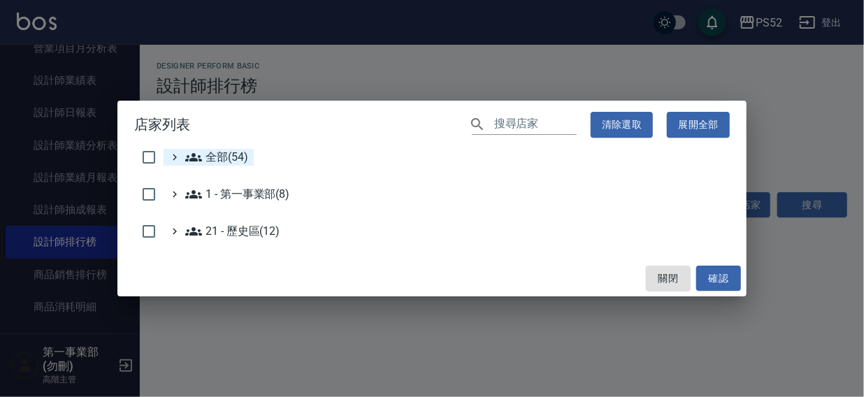
click at [216, 157] on span "全部(54)" at bounding box center [216, 157] width 63 height 17
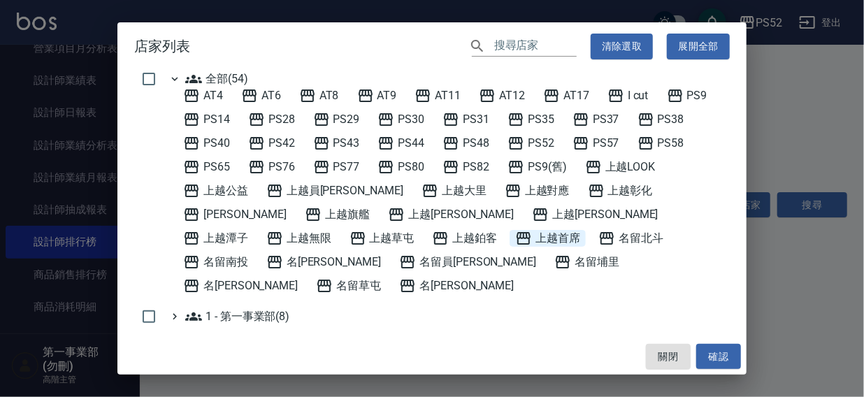
click at [515, 237] on span "上越首席" at bounding box center [547, 238] width 65 height 17
click at [713, 351] on button "確認" at bounding box center [718, 357] width 45 height 26
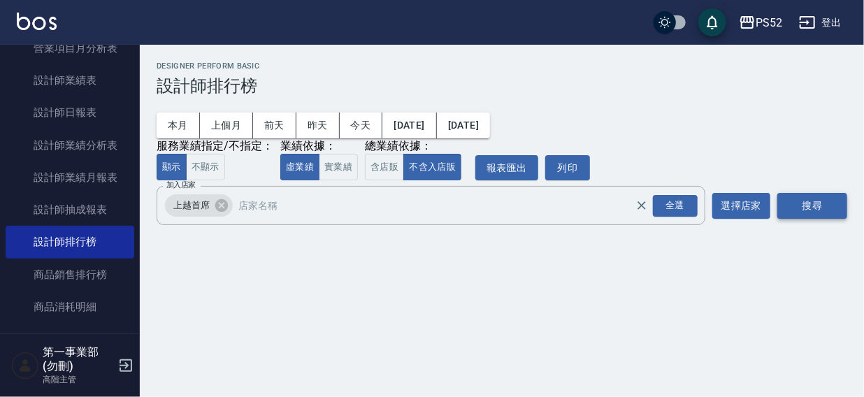
click at [800, 208] on button "搜尋" at bounding box center [813, 206] width 70 height 26
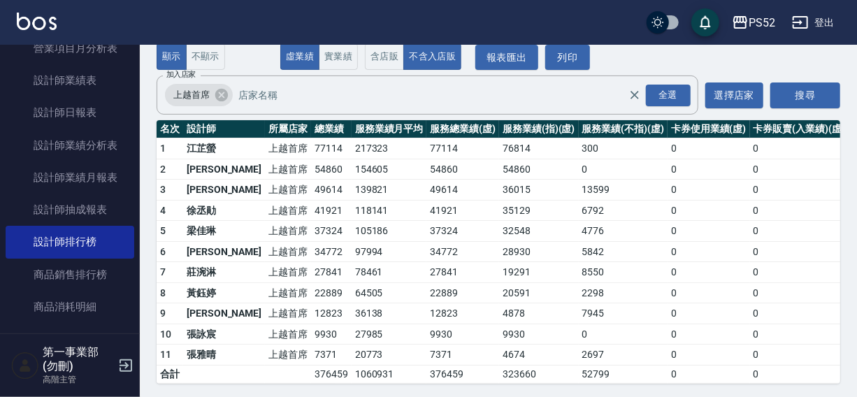
scroll to position [120, 0]
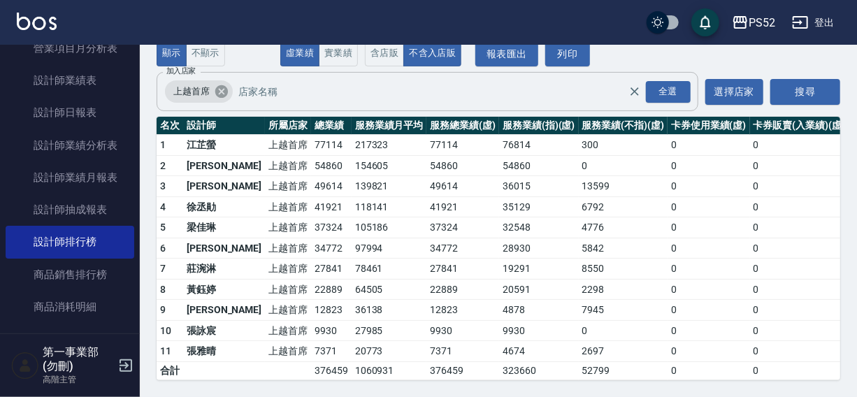
click at [218, 87] on icon at bounding box center [221, 91] width 13 height 13
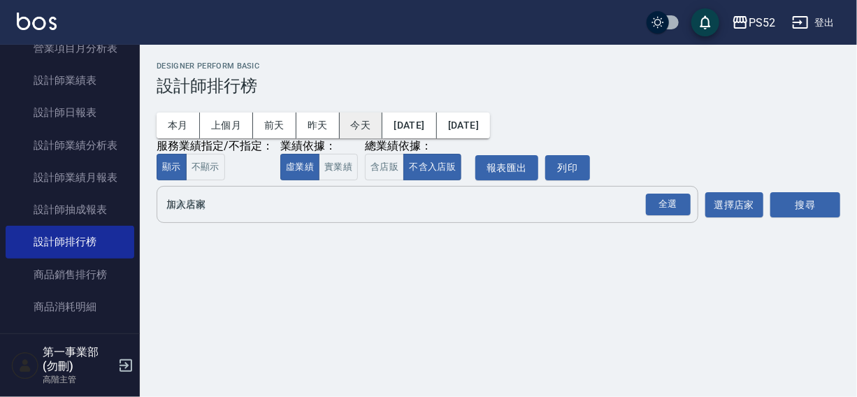
scroll to position [0, 0]
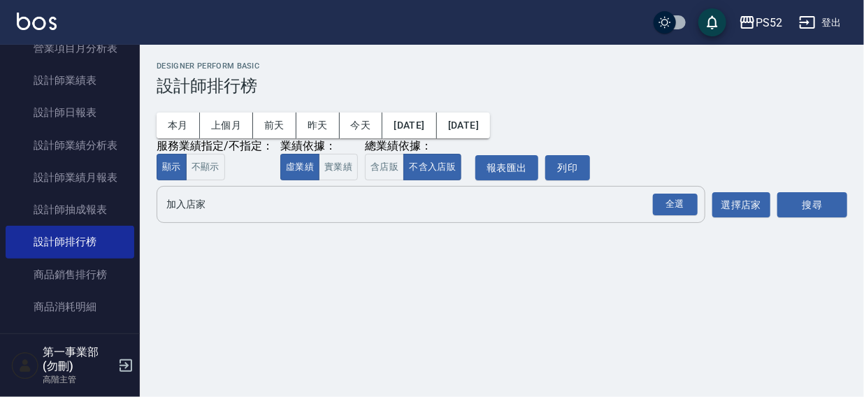
click at [190, 203] on input "加入店家" at bounding box center [420, 204] width 515 height 24
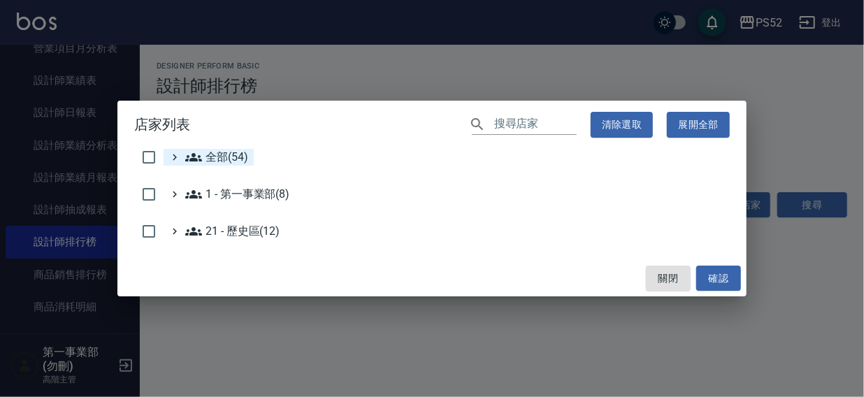
click at [223, 160] on span "全部(54)" at bounding box center [216, 157] width 63 height 17
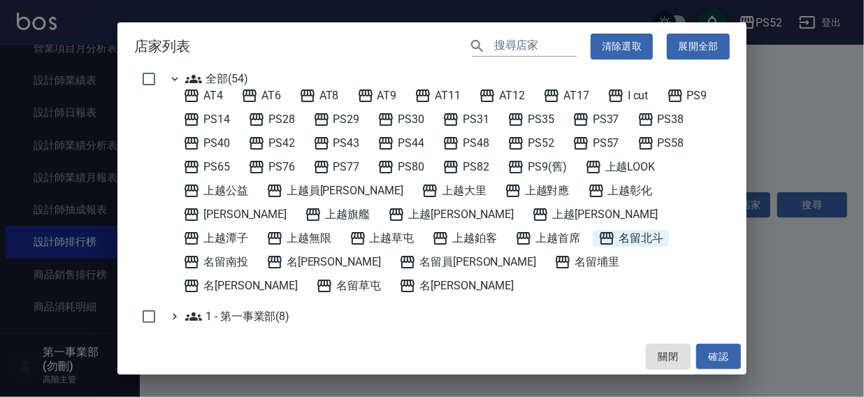
click at [599, 240] on span "名留北斗" at bounding box center [631, 238] width 65 height 17
click at [715, 346] on button "確認" at bounding box center [718, 357] width 45 height 26
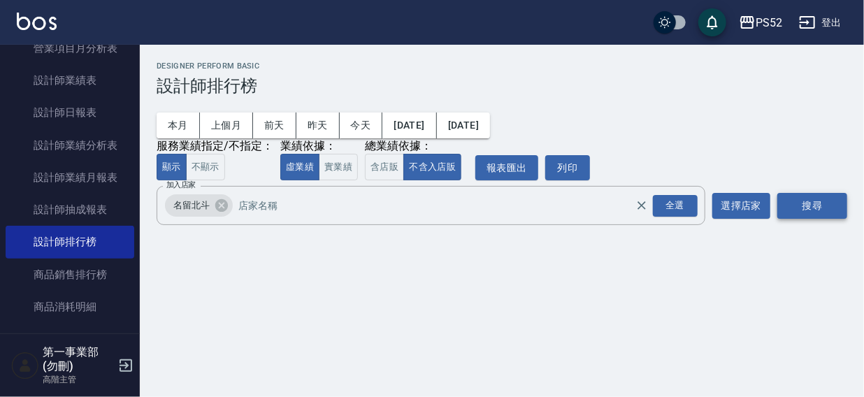
click at [817, 208] on button "搜尋" at bounding box center [813, 206] width 70 height 26
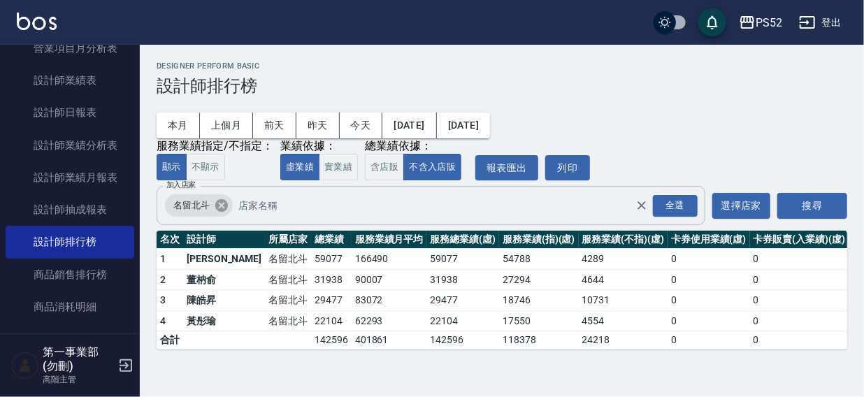
click at [223, 213] on icon at bounding box center [221, 205] width 15 height 15
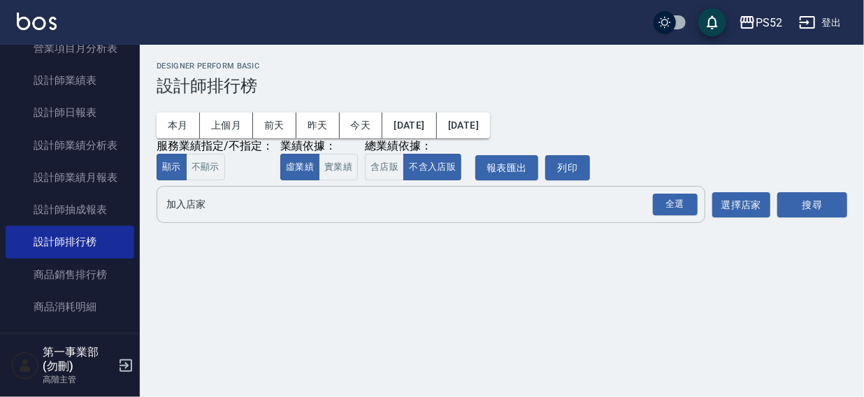
click at [199, 211] on input "加入店家" at bounding box center [420, 204] width 515 height 24
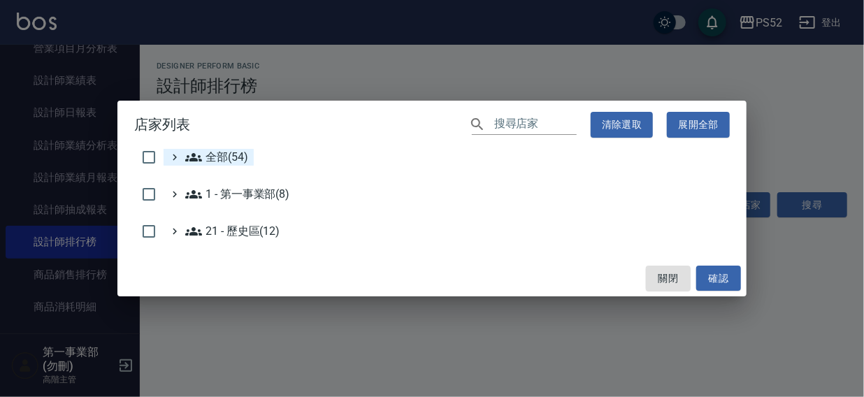
click at [213, 162] on span "全部(54)" at bounding box center [216, 157] width 63 height 17
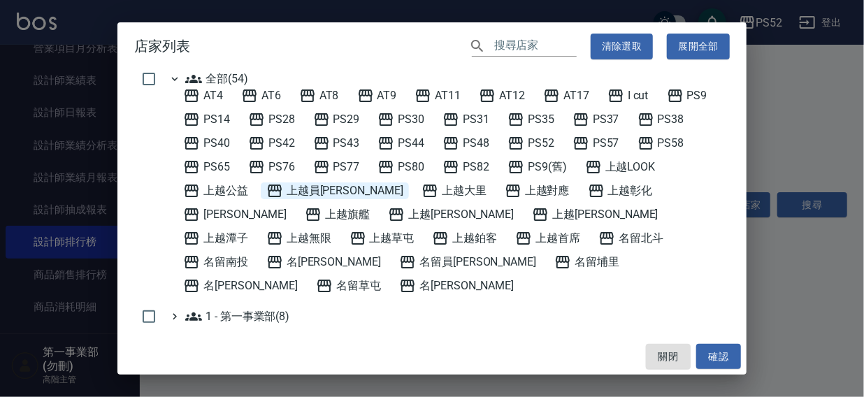
click at [306, 190] on span "上越員[PERSON_NAME]" at bounding box center [334, 191] width 137 height 17
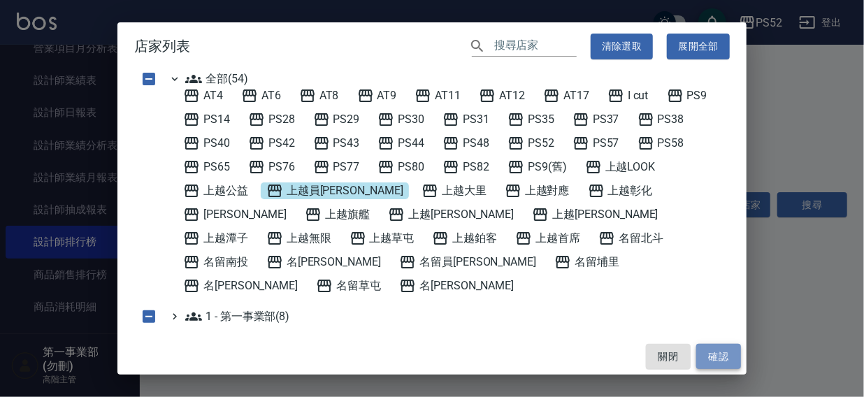
click at [713, 349] on button "確認" at bounding box center [718, 357] width 45 height 26
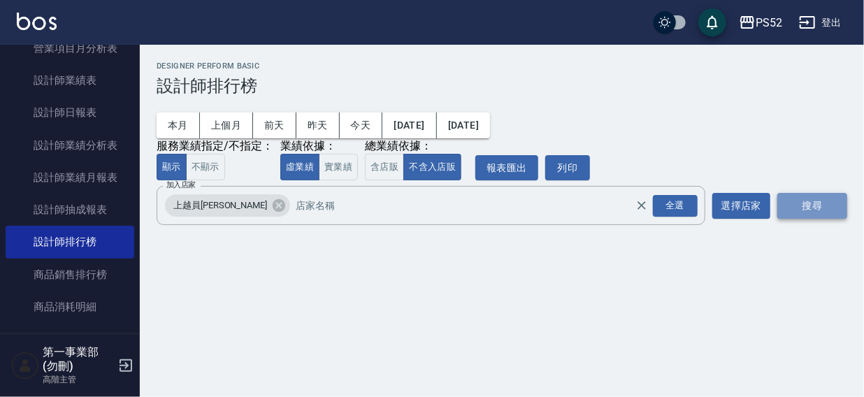
click at [810, 204] on button "搜尋" at bounding box center [813, 206] width 70 height 26
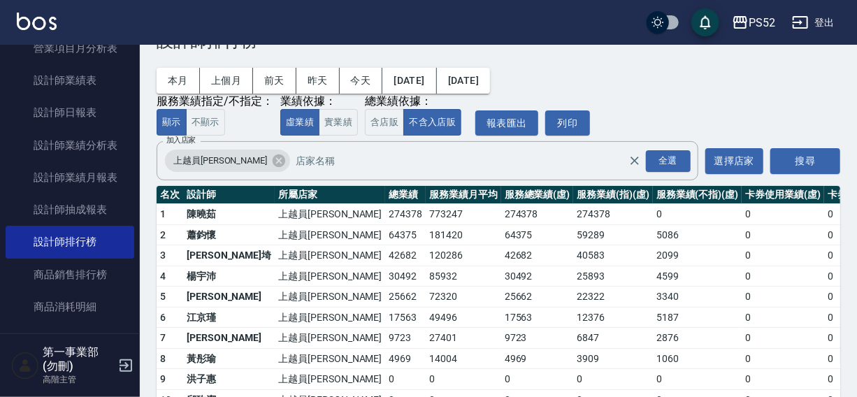
scroll to position [73, 0]
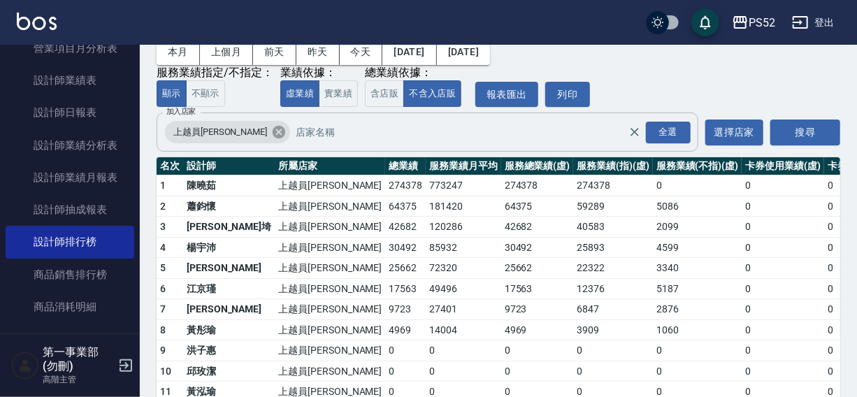
click at [271, 134] on icon at bounding box center [278, 131] width 15 height 15
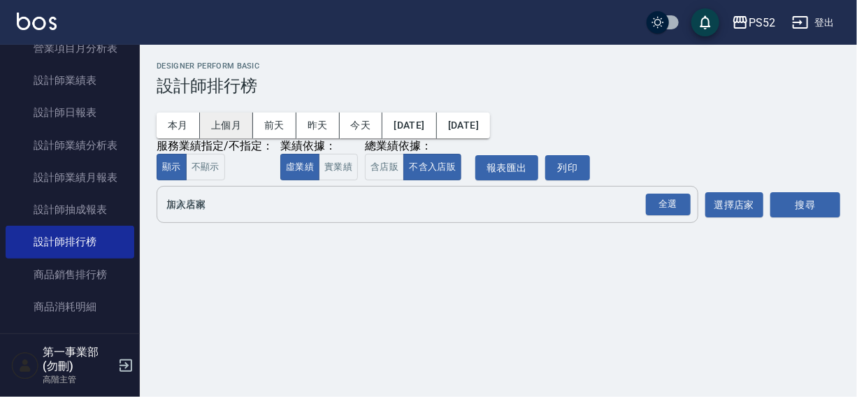
scroll to position [0, 0]
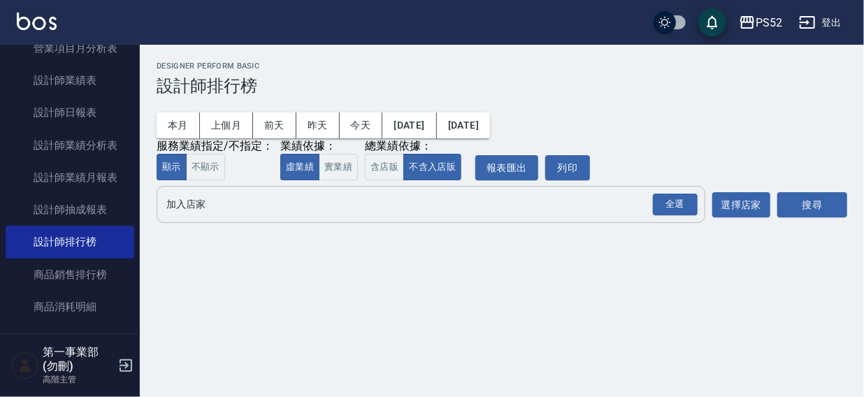
click at [192, 208] on input "加入店家" at bounding box center [420, 204] width 515 height 24
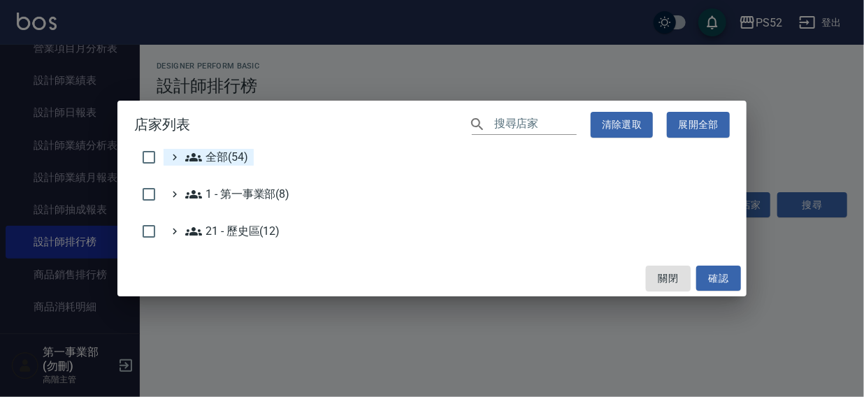
click at [208, 158] on span "全部(54)" at bounding box center [216, 157] width 63 height 17
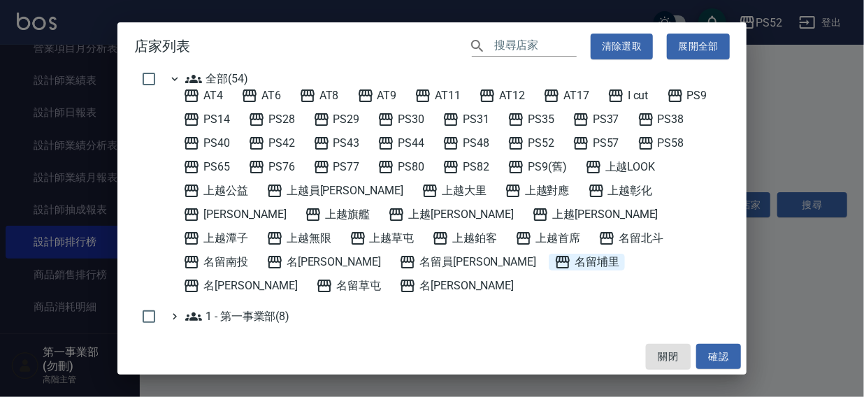
click at [555, 261] on span "名留埔里" at bounding box center [587, 262] width 65 height 17
click at [713, 353] on button "確認" at bounding box center [718, 357] width 45 height 26
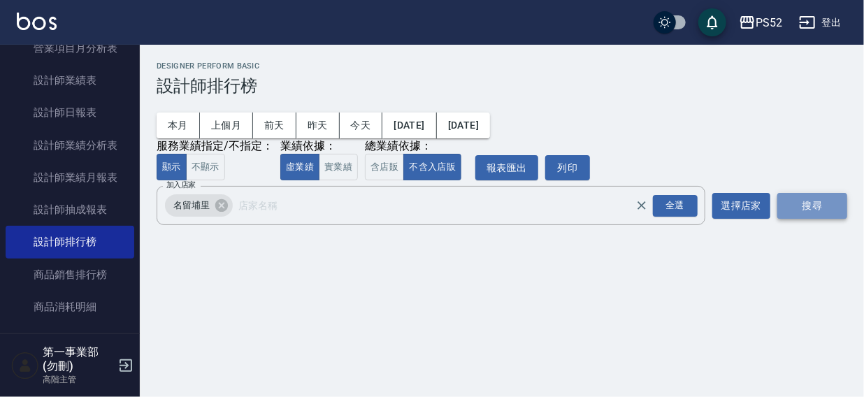
click at [818, 208] on button "搜尋" at bounding box center [813, 206] width 70 height 26
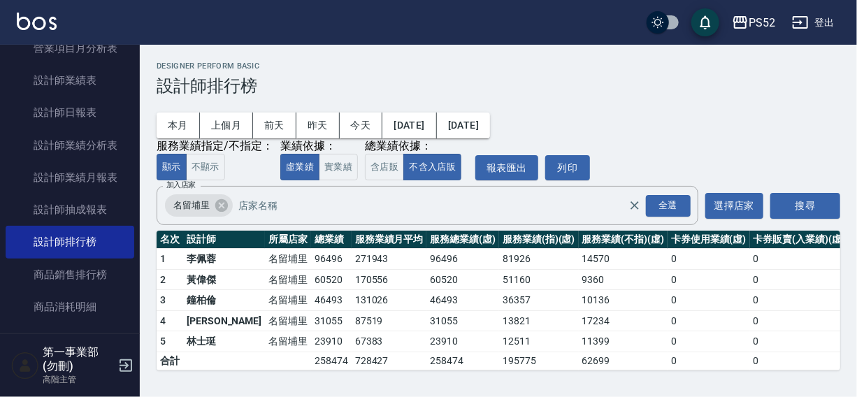
scroll to position [1, 0]
click at [216, 206] on icon at bounding box center [221, 205] width 13 height 13
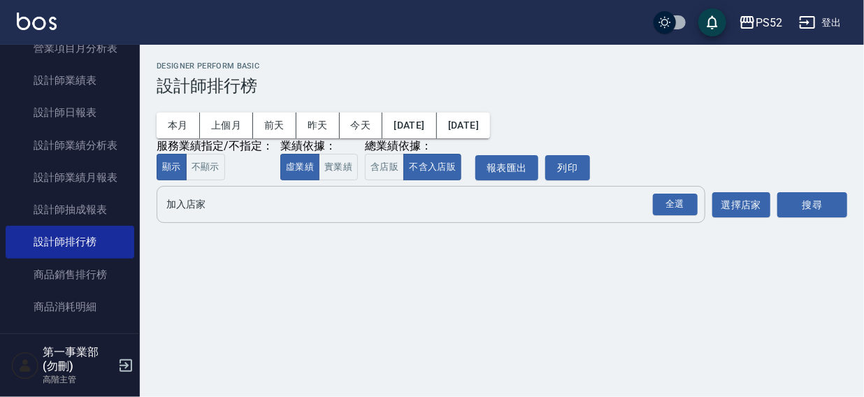
click at [203, 205] on input "加入店家" at bounding box center [420, 204] width 515 height 24
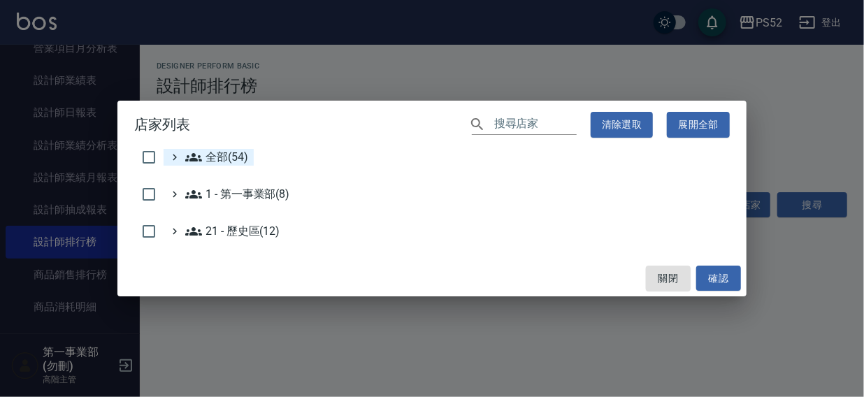
click at [213, 155] on span "全部(54)" at bounding box center [216, 157] width 63 height 17
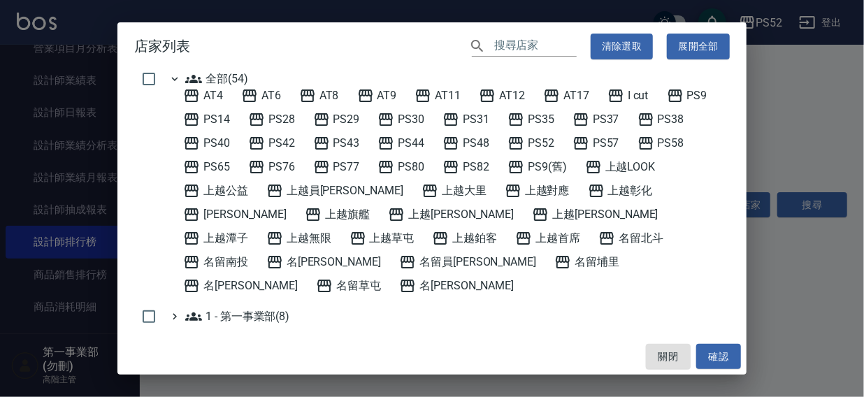
drag, startPoint x: 482, startPoint y: 141, endPoint x: 591, endPoint y: 225, distance: 137.1
click at [486, 148] on span "PS48" at bounding box center [466, 143] width 47 height 17
click at [719, 356] on button "確認" at bounding box center [718, 357] width 45 height 26
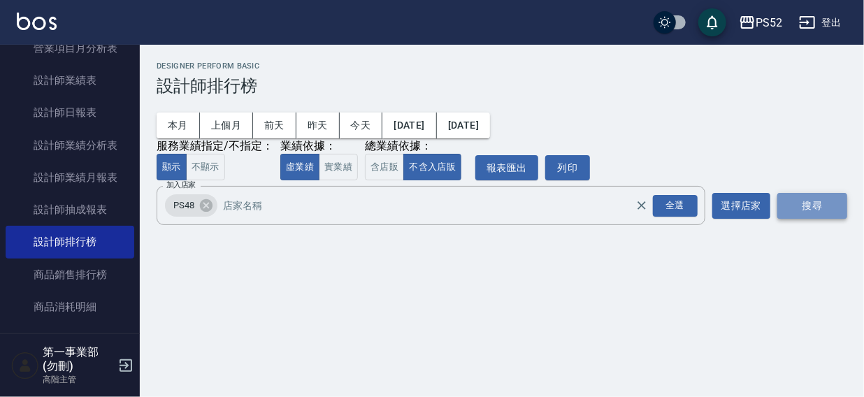
click at [804, 202] on button "搜尋" at bounding box center [813, 206] width 70 height 26
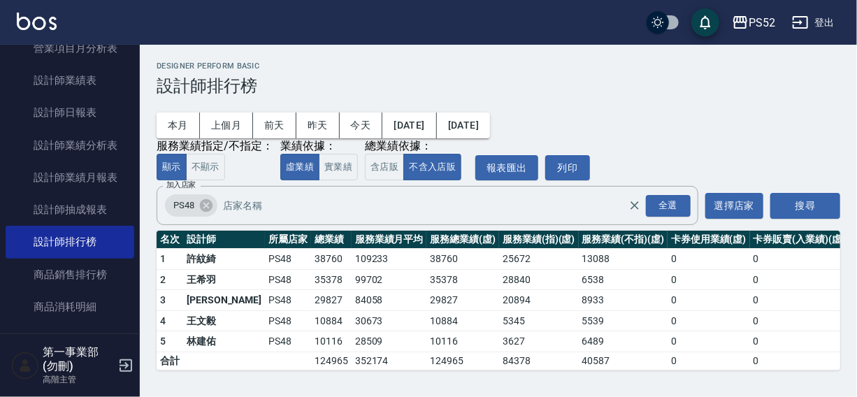
scroll to position [1, 0]
click at [205, 203] on icon at bounding box center [206, 205] width 13 height 13
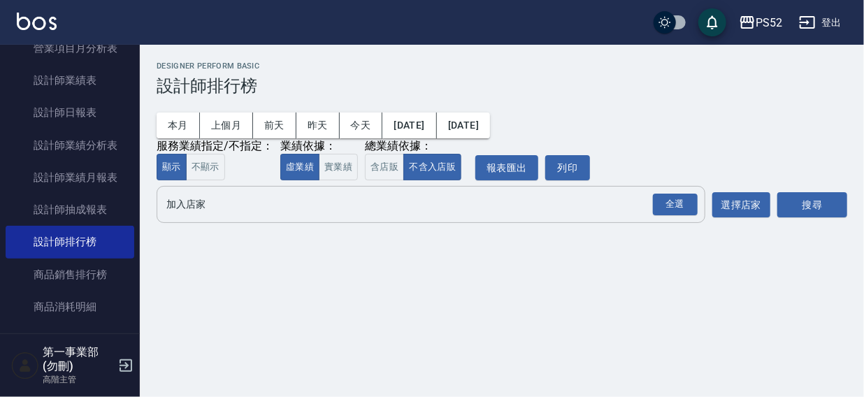
click at [198, 213] on input "加入店家" at bounding box center [420, 204] width 515 height 24
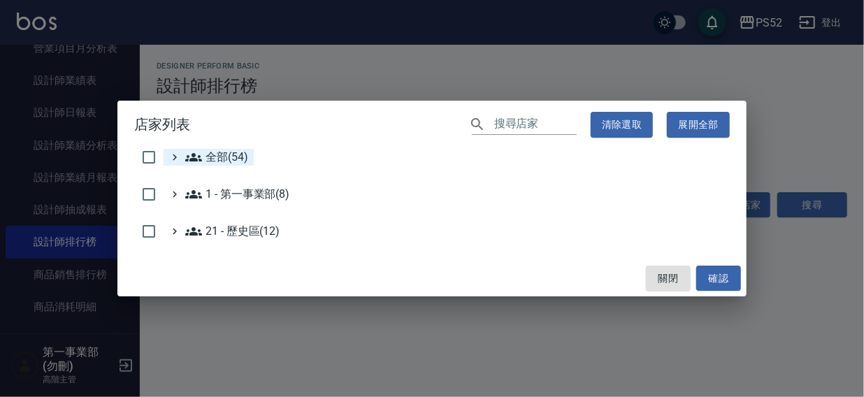
click at [214, 152] on span "全部(54)" at bounding box center [216, 157] width 63 height 17
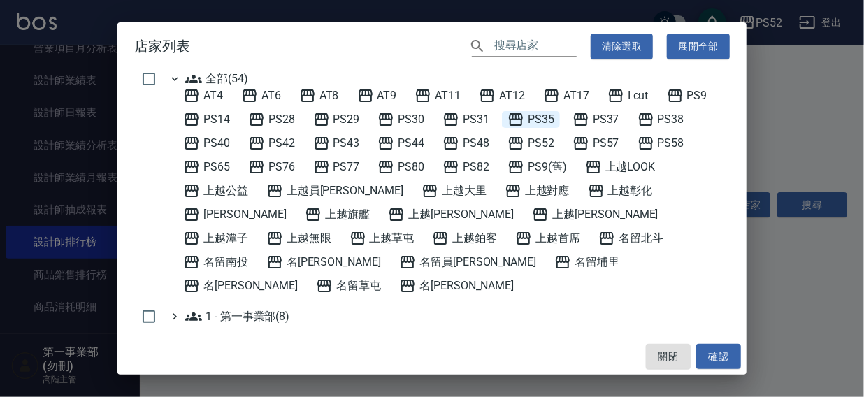
click at [540, 116] on span "PS35" at bounding box center [531, 119] width 47 height 17
click at [723, 348] on button "確認" at bounding box center [718, 357] width 45 height 26
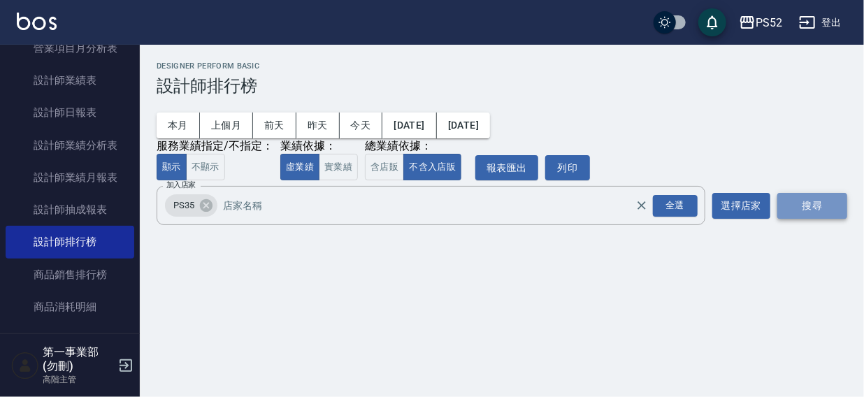
click at [803, 209] on button "搜尋" at bounding box center [813, 206] width 70 height 26
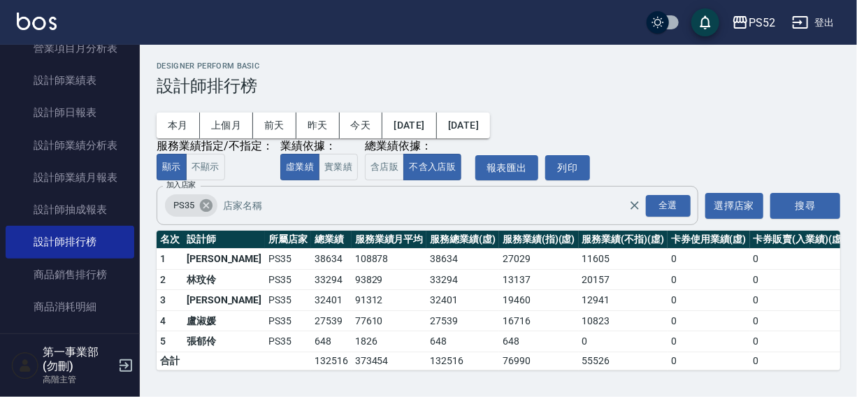
click at [199, 206] on icon at bounding box center [206, 205] width 15 height 15
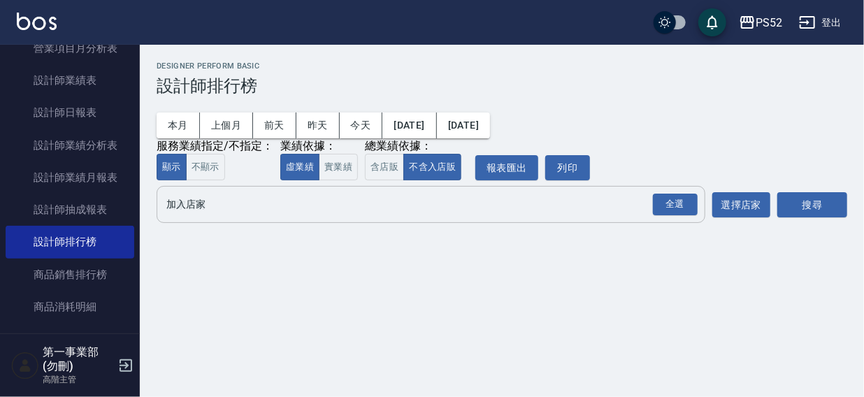
click at [198, 213] on input "加入店家" at bounding box center [420, 204] width 515 height 24
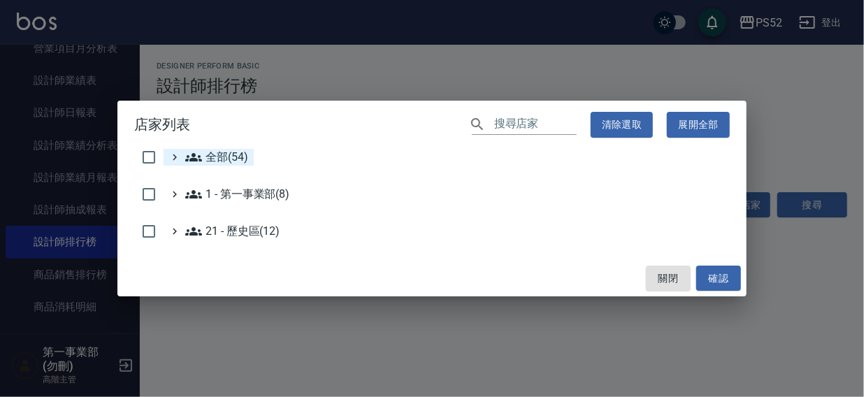
click at [213, 156] on span "全部(54)" at bounding box center [216, 157] width 63 height 17
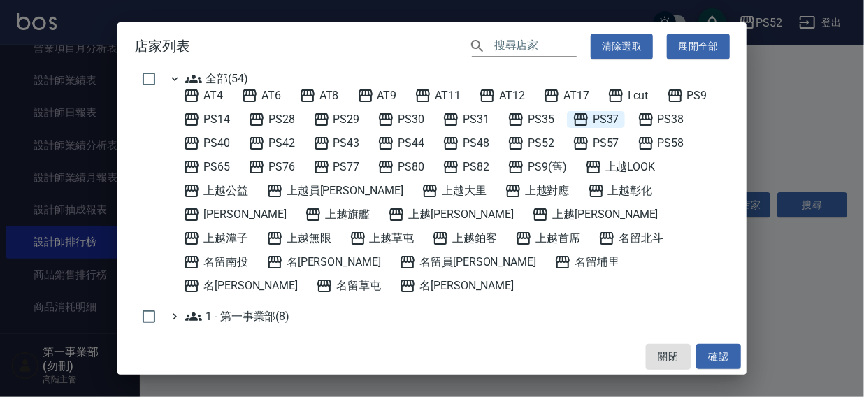
click at [606, 117] on span "PS37" at bounding box center [596, 119] width 47 height 17
click at [727, 355] on button "確認" at bounding box center [718, 357] width 45 height 26
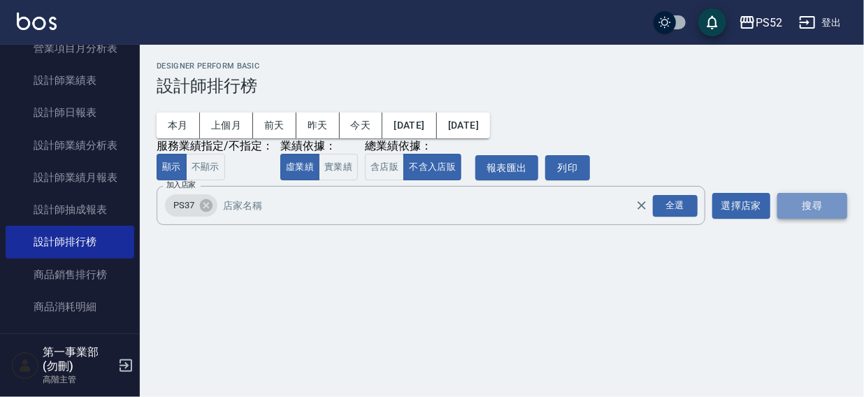
click at [807, 203] on button "搜尋" at bounding box center [813, 206] width 70 height 26
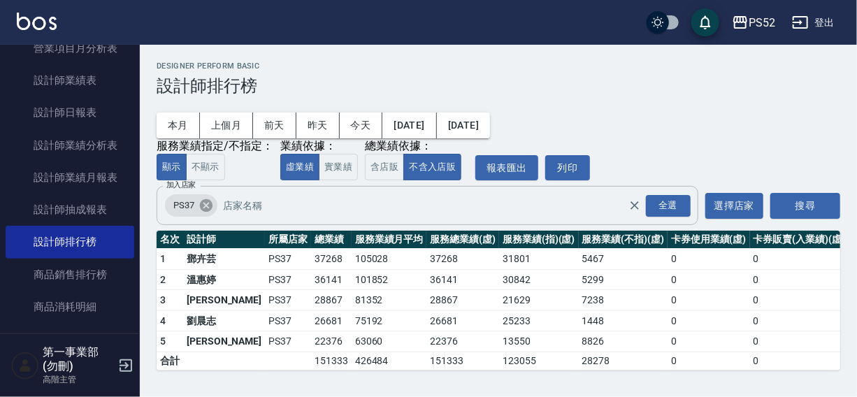
click at [208, 208] on icon at bounding box center [206, 205] width 15 height 15
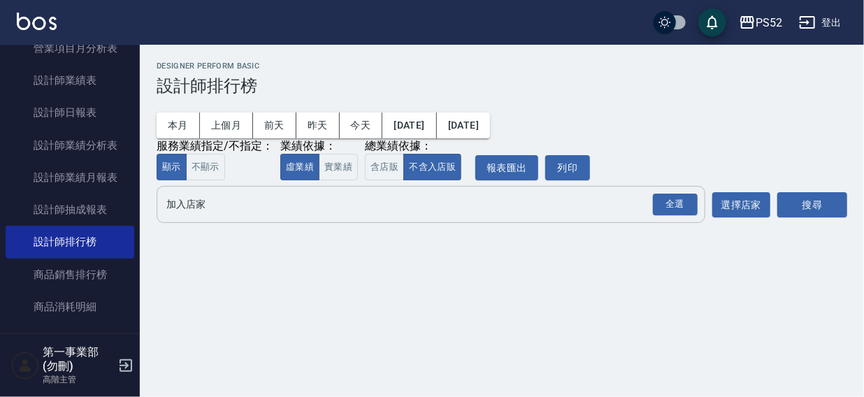
click at [207, 212] on input "加入店家" at bounding box center [420, 204] width 515 height 24
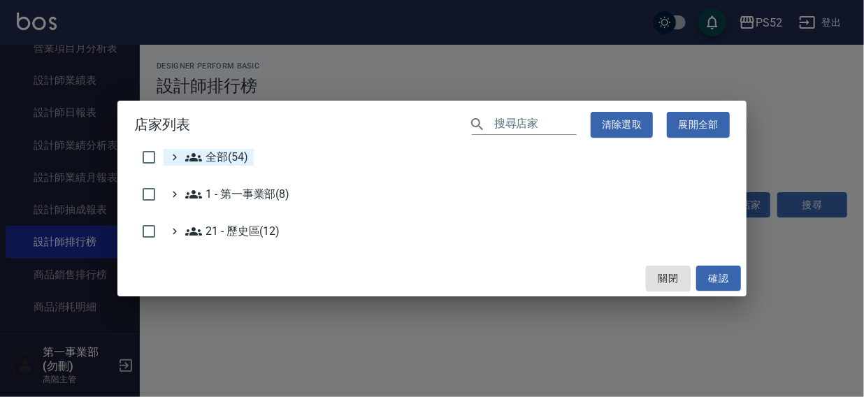
click at [207, 158] on span "全部(54)" at bounding box center [216, 157] width 63 height 17
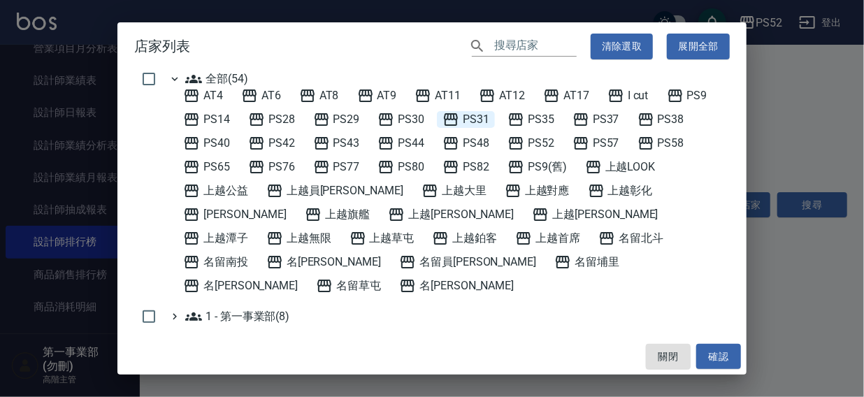
click at [466, 117] on span "PS31" at bounding box center [466, 119] width 47 height 17
click at [720, 363] on button "確認" at bounding box center [718, 357] width 45 height 26
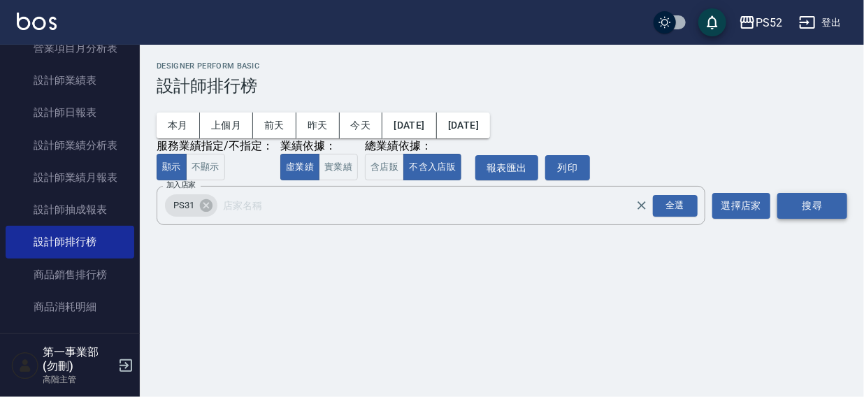
click at [806, 204] on button "搜尋" at bounding box center [813, 206] width 70 height 26
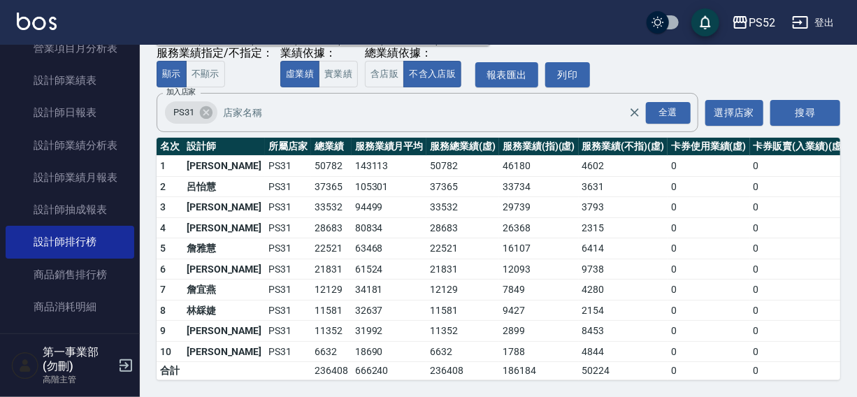
scroll to position [103, 0]
click at [206, 106] on icon at bounding box center [206, 112] width 13 height 13
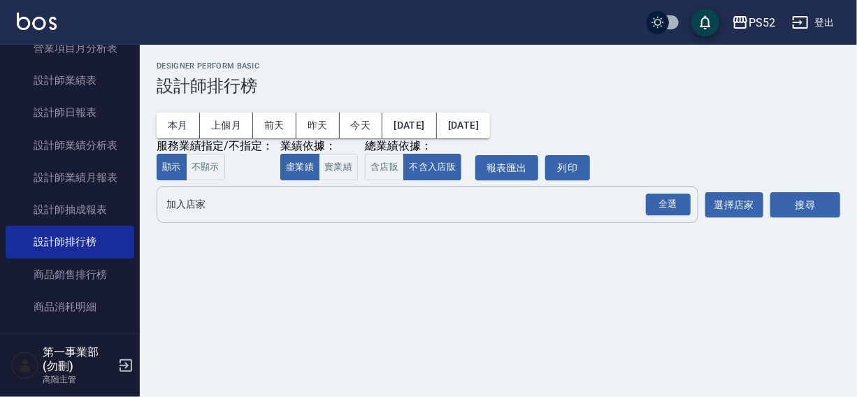
scroll to position [0, 0]
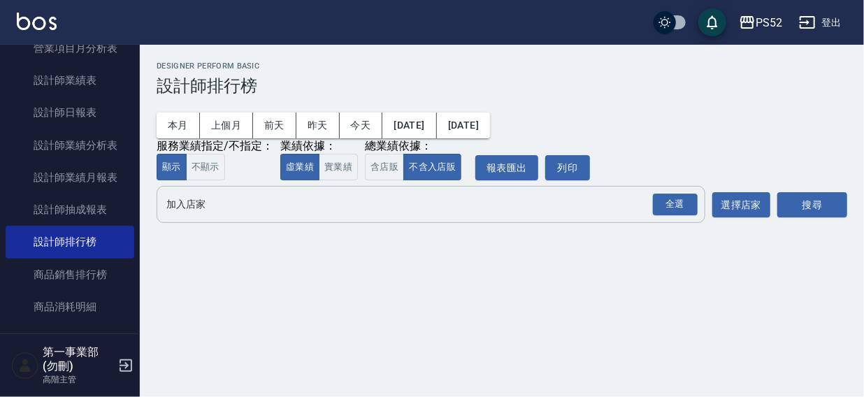
click at [183, 212] on input "加入店家" at bounding box center [420, 204] width 515 height 24
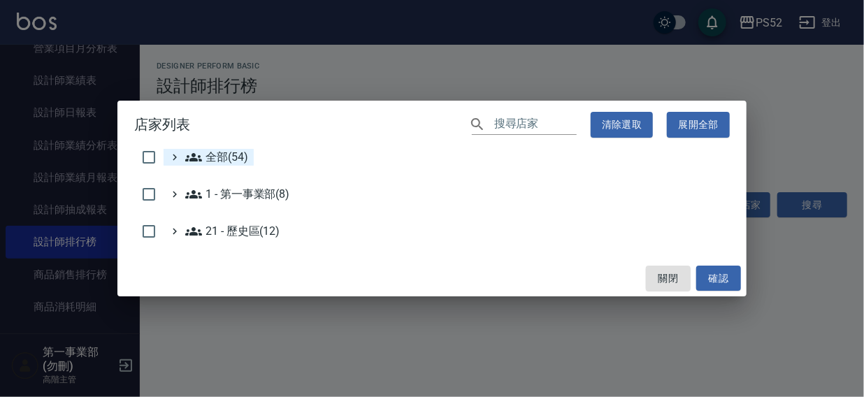
click at [209, 153] on span "全部(54)" at bounding box center [216, 157] width 63 height 17
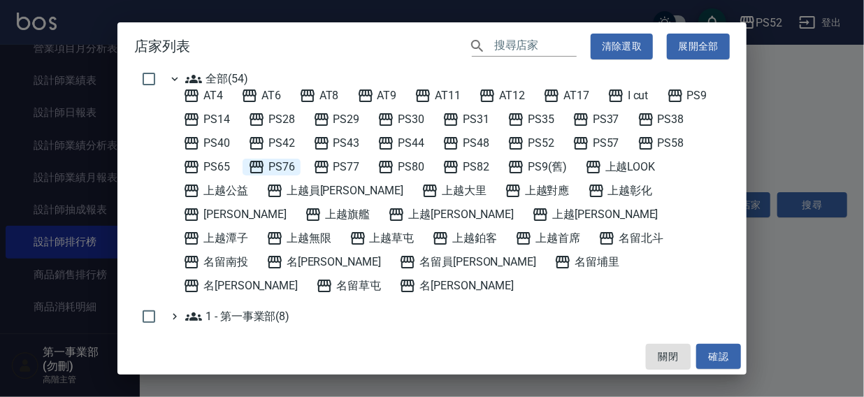
click at [288, 161] on span "PS76" at bounding box center [271, 167] width 47 height 17
click at [703, 359] on button "確認" at bounding box center [718, 357] width 45 height 26
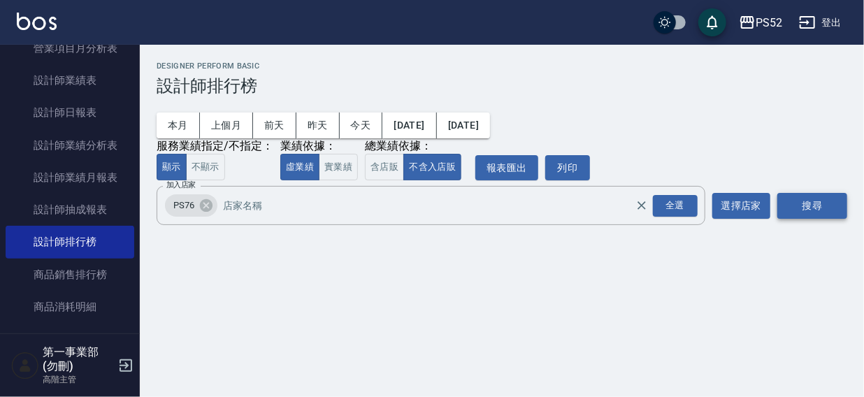
click at [829, 199] on button "搜尋" at bounding box center [813, 206] width 70 height 26
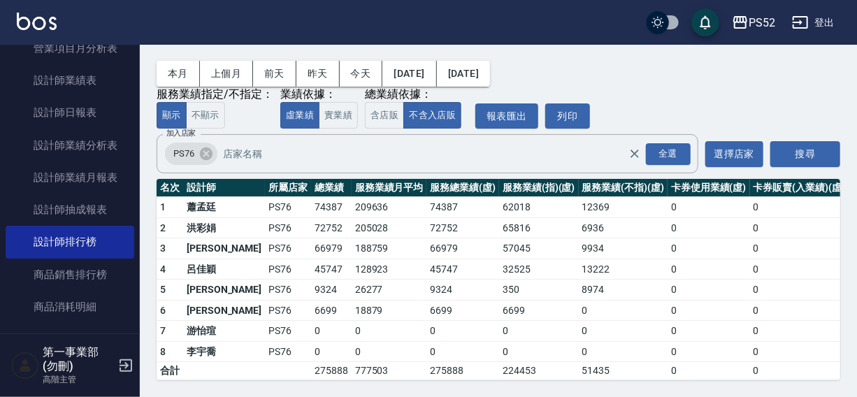
scroll to position [63, 0]
click at [207, 148] on icon at bounding box center [206, 154] width 13 height 13
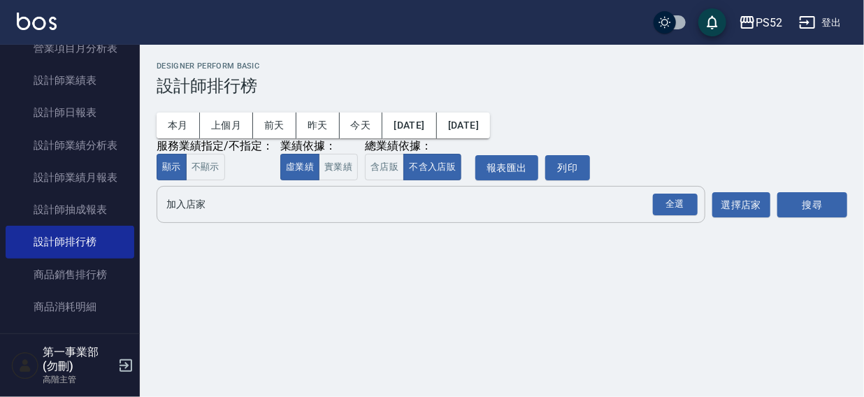
click at [196, 208] on input "加入店家" at bounding box center [420, 204] width 515 height 24
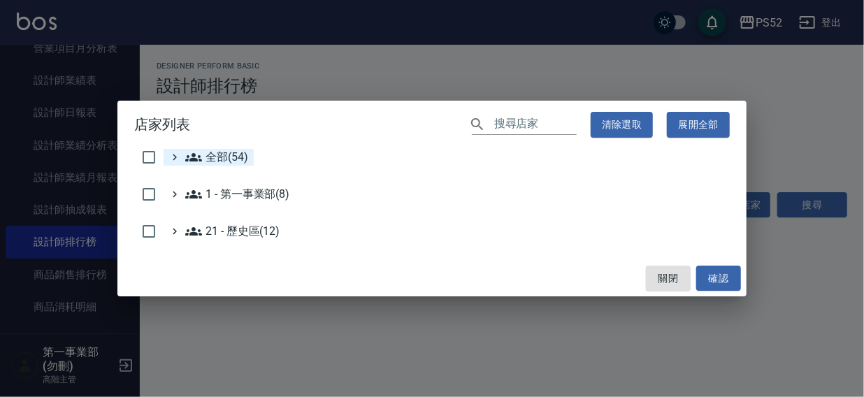
click at [214, 156] on span "全部(54)" at bounding box center [216, 157] width 63 height 17
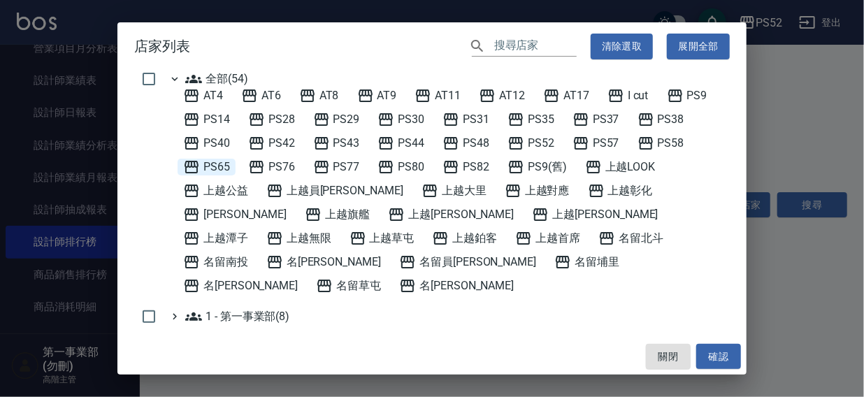
click at [220, 165] on span "PS65" at bounding box center [206, 167] width 47 height 17
click at [712, 352] on button "確認" at bounding box center [718, 357] width 45 height 26
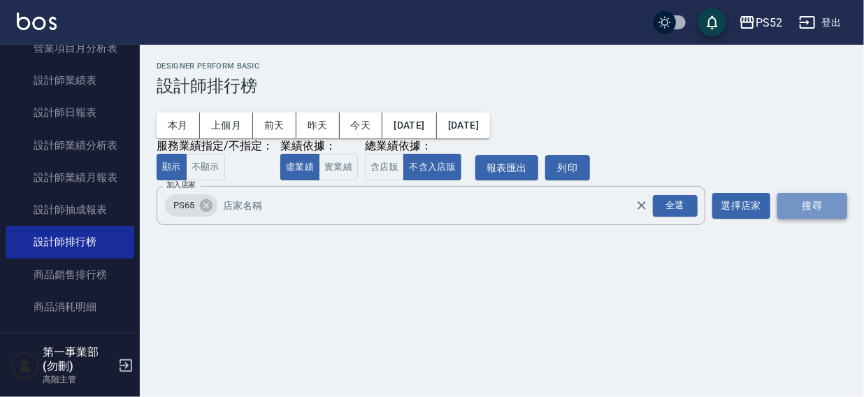
click at [806, 209] on button "搜尋" at bounding box center [813, 206] width 70 height 26
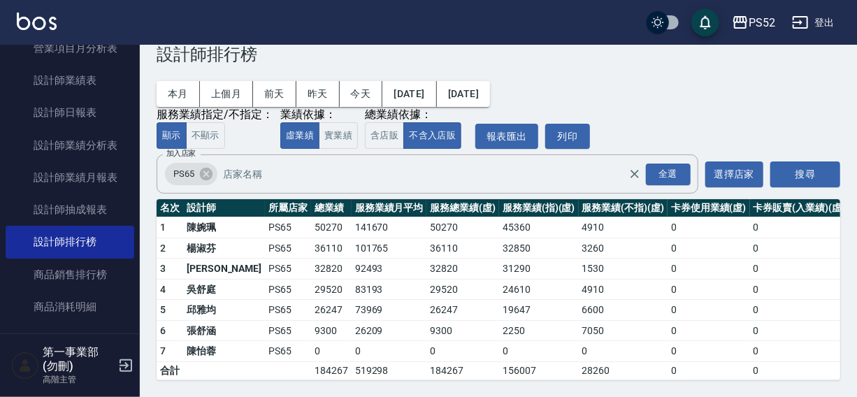
scroll to position [42, 0]
click at [206, 168] on icon at bounding box center [206, 174] width 13 height 13
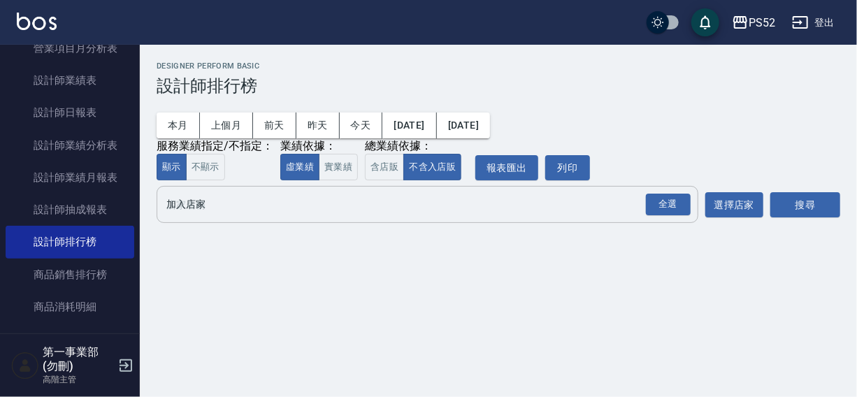
scroll to position [0, 0]
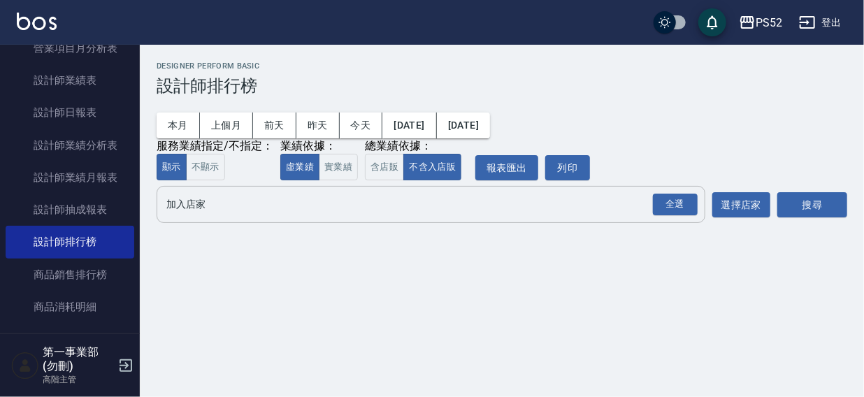
click at [206, 206] on input "加入店家" at bounding box center [420, 204] width 515 height 24
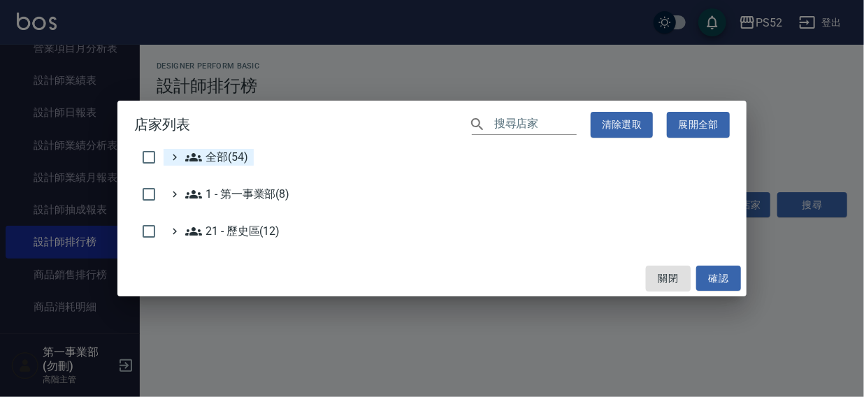
click at [231, 151] on span "全部(54)" at bounding box center [216, 157] width 63 height 17
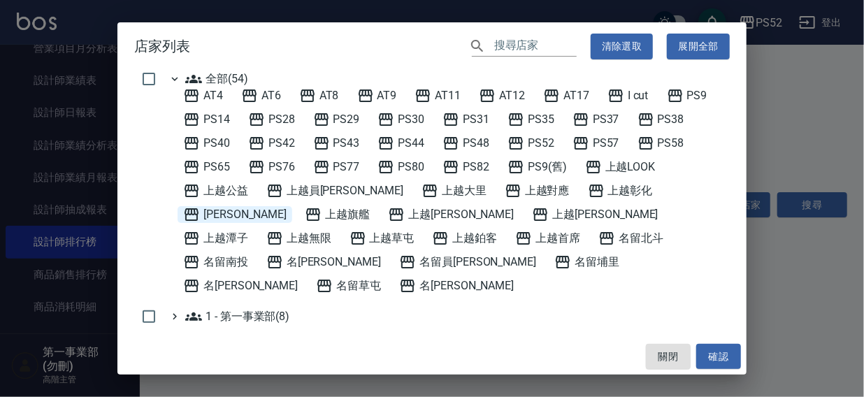
click at [287, 206] on span "[PERSON_NAME]" at bounding box center [234, 214] width 103 height 17
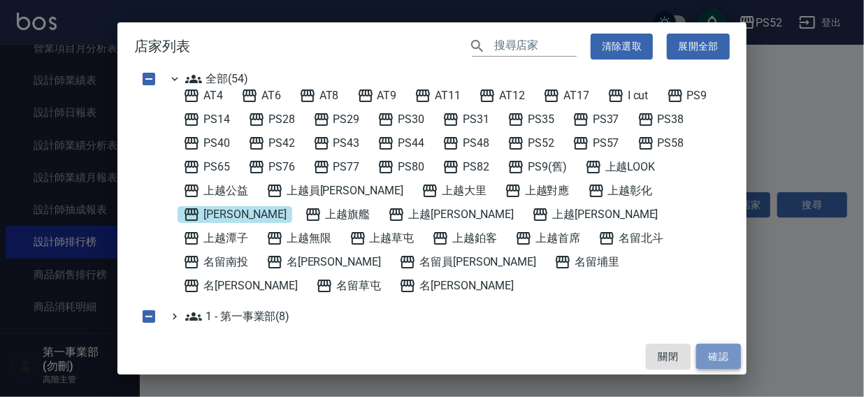
click at [713, 355] on button "確認" at bounding box center [718, 357] width 45 height 26
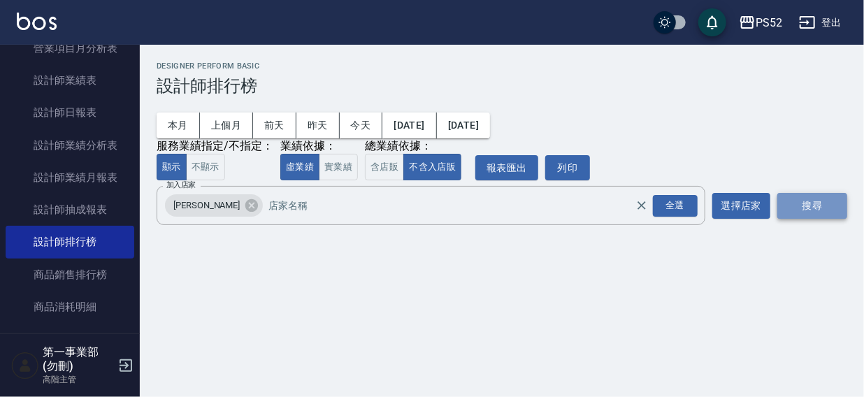
click at [803, 203] on button "搜尋" at bounding box center [813, 206] width 70 height 26
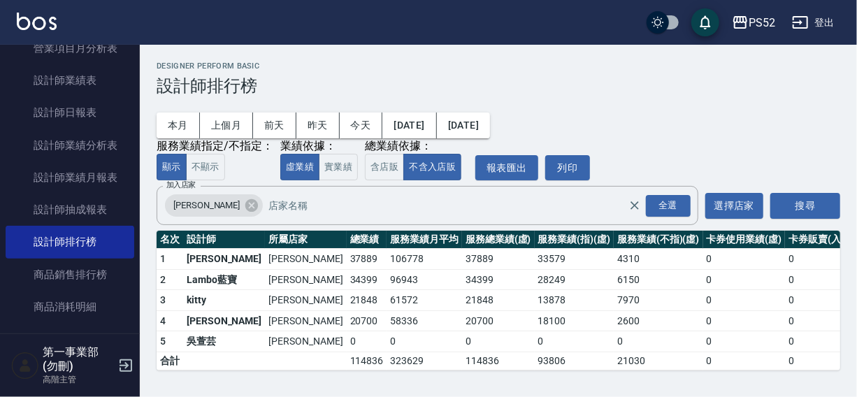
scroll to position [1, 0]
click at [245, 200] on icon at bounding box center [251, 205] width 13 height 13
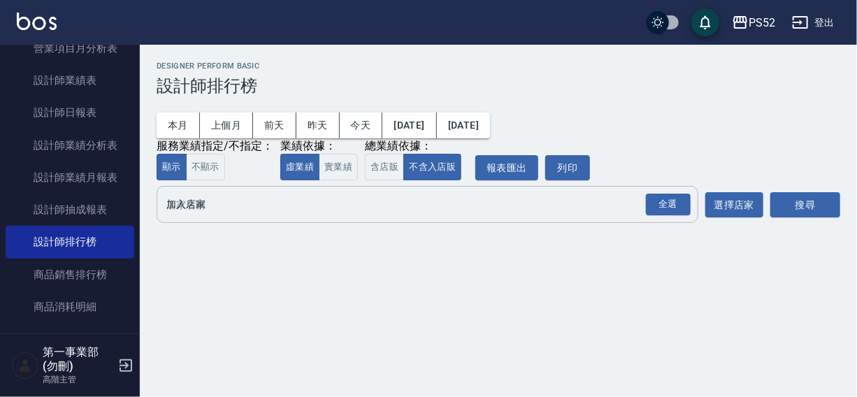
scroll to position [0, 0]
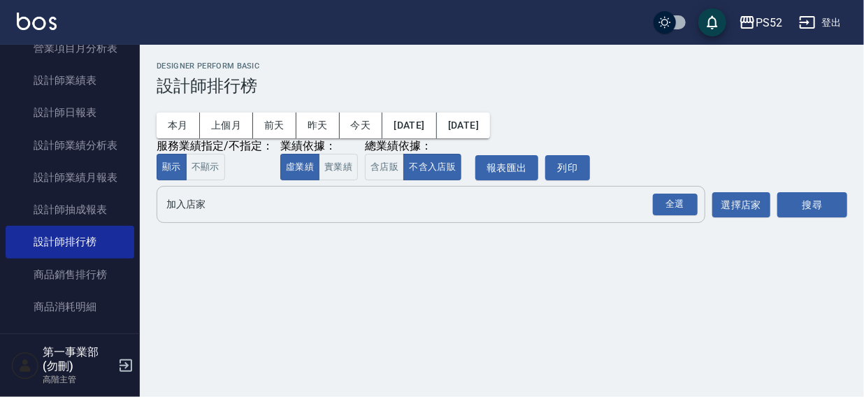
click at [214, 205] on input "加入店家" at bounding box center [420, 204] width 515 height 24
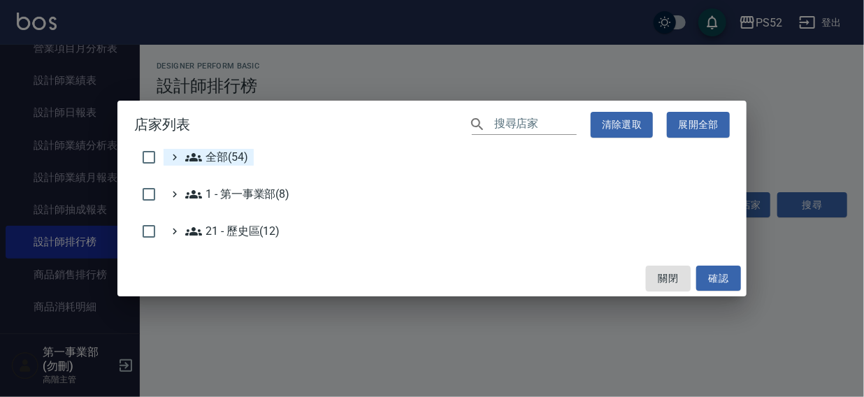
click at [223, 159] on span "全部(54)" at bounding box center [216, 157] width 63 height 17
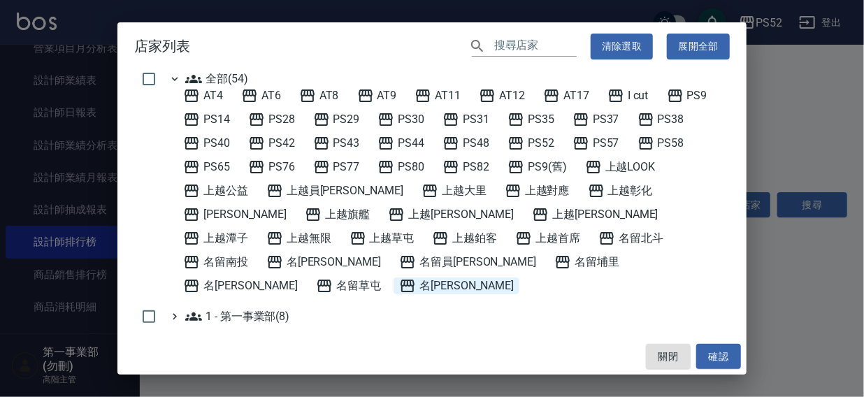
click at [458, 278] on span "名[PERSON_NAME]" at bounding box center [456, 286] width 115 height 17
click at [715, 357] on button "確認" at bounding box center [718, 357] width 45 height 26
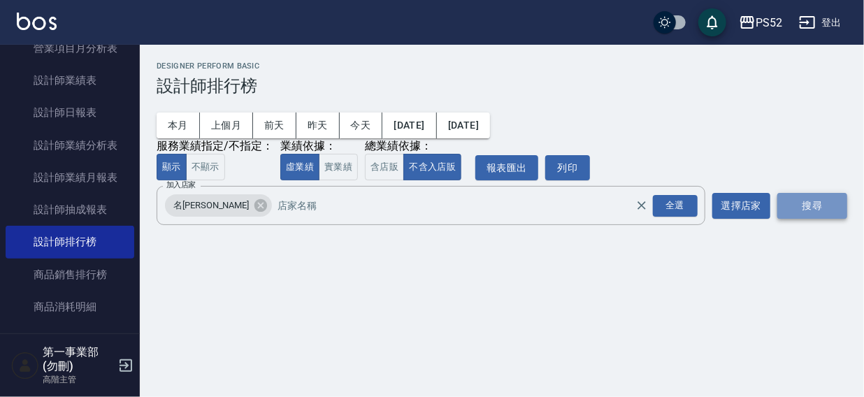
click at [808, 198] on button "搜尋" at bounding box center [813, 206] width 70 height 26
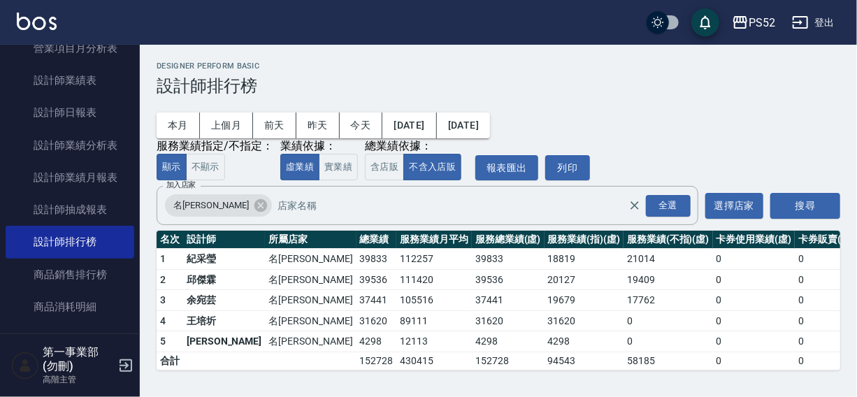
scroll to position [1, 0]
click at [253, 203] on icon at bounding box center [260, 205] width 15 height 15
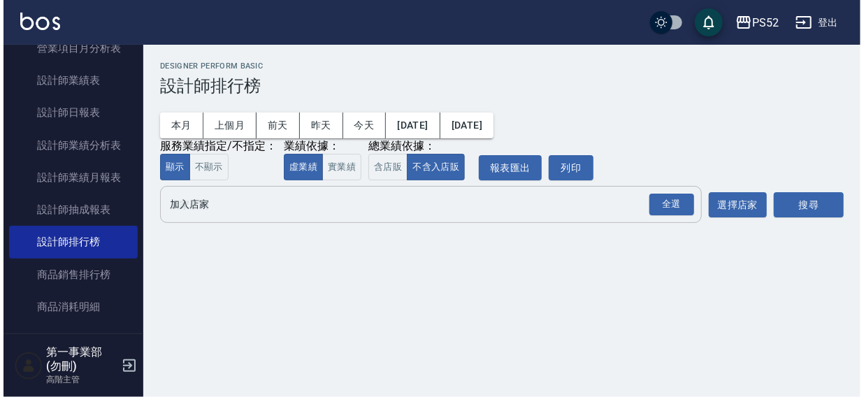
scroll to position [0, 0]
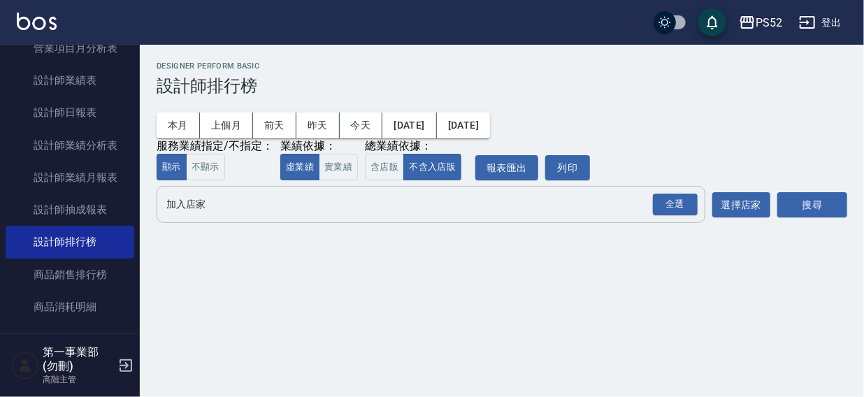
drag, startPoint x: 729, startPoint y: 29, endPoint x: 589, endPoint y: 127, distance: 170.7
click at [643, 101] on div "PS52 登出 櫃檯作業 打帳單 帳單列表 掛單列表 座位開單 營業儀表板 現金收支登錄 高階收支登錄 材料自購登錄 每日結帳 排班表 現場電腦打卡 掃碼打卡…" at bounding box center [432, 198] width 864 height 397
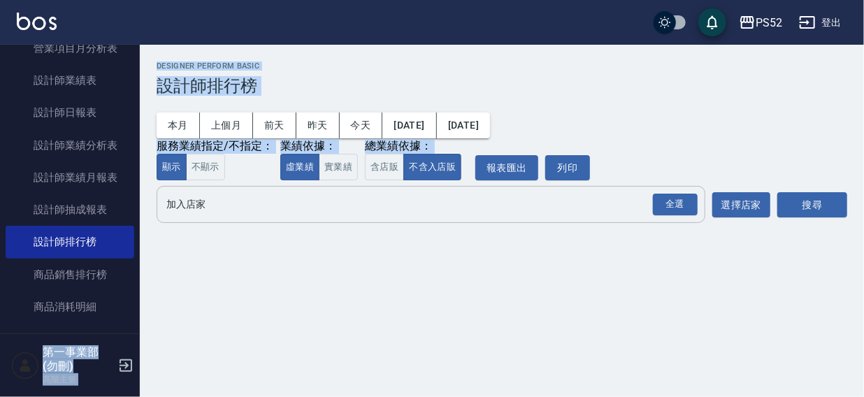
click at [396, 64] on h2 "Designer Perform Basic" at bounding box center [502, 66] width 691 height 9
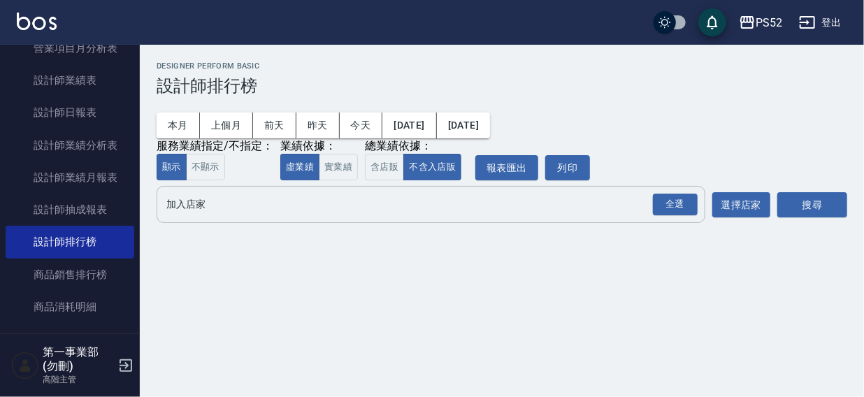
click at [199, 202] on input "加入店家" at bounding box center [420, 204] width 515 height 24
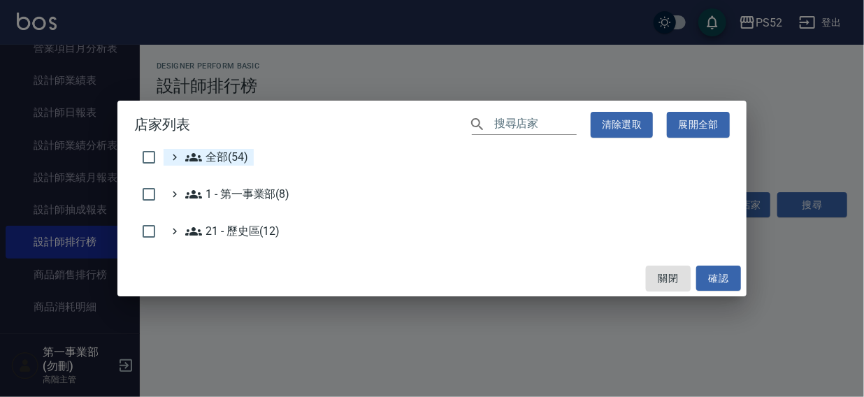
click at [238, 157] on span "全部(54)" at bounding box center [216, 157] width 63 height 17
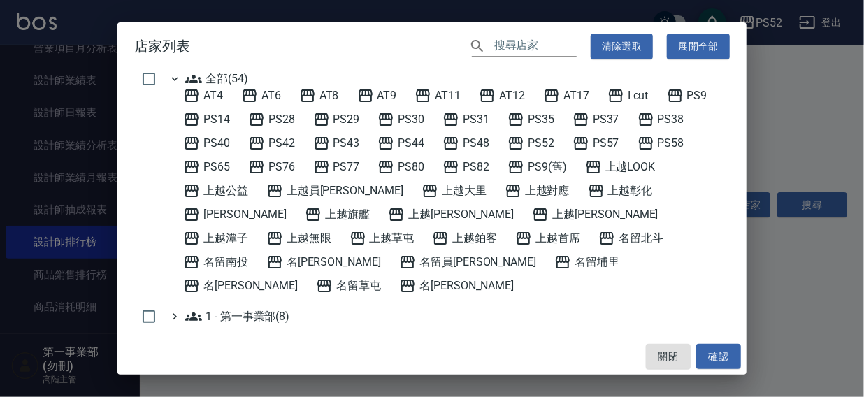
click at [834, 136] on div "店家列表 ​ 清除選取 展開全部 全部(54) AT4 AT6 AT8 AT9 AT11 AT12 AT17 I cut PS9 PS14 PS28 PS29…" at bounding box center [432, 198] width 864 height 397
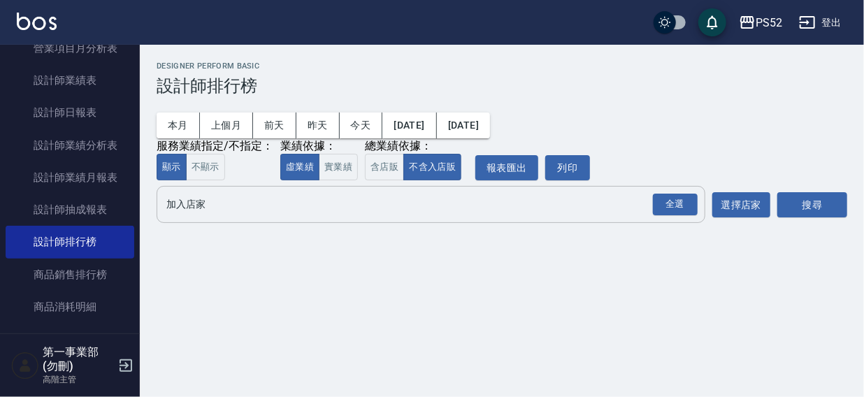
click at [177, 209] on input "加入店家" at bounding box center [420, 204] width 515 height 24
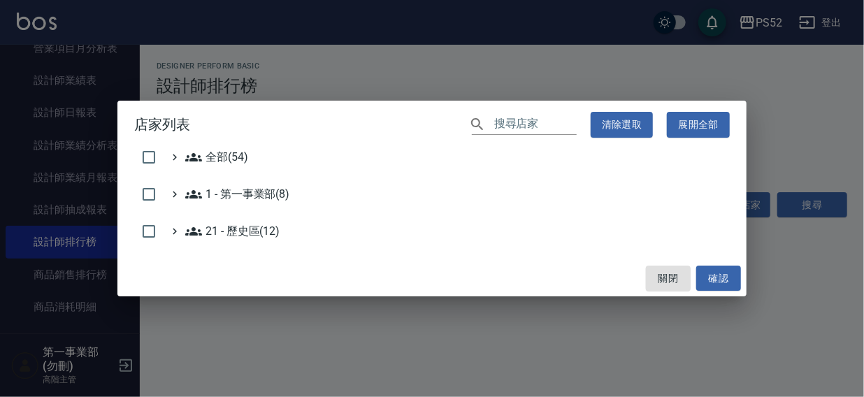
drag, startPoint x: 854, startPoint y: 108, endPoint x: 847, endPoint y: 106, distance: 7.3
click at [847, 106] on div "店家列表 ​ 清除選取 展開全部 全部(54) 1 - 第一事業部(8) 21 - 歷史區(12) 關閉 確認" at bounding box center [432, 198] width 864 height 397
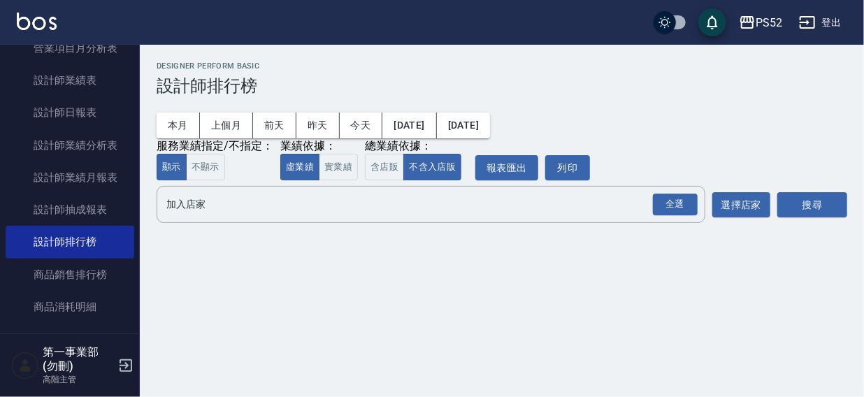
click at [633, 112] on div "本月 上個月 前天 昨天 今天 [DATE] [DATE] 服務業績指定/不指定： 顯示 不顯示 業績依據： 虛業績 實業績 總業績依據： 含店販 不含入店販…" at bounding box center [502, 138] width 691 height 85
